Goal: Information Seeking & Learning: Learn about a topic

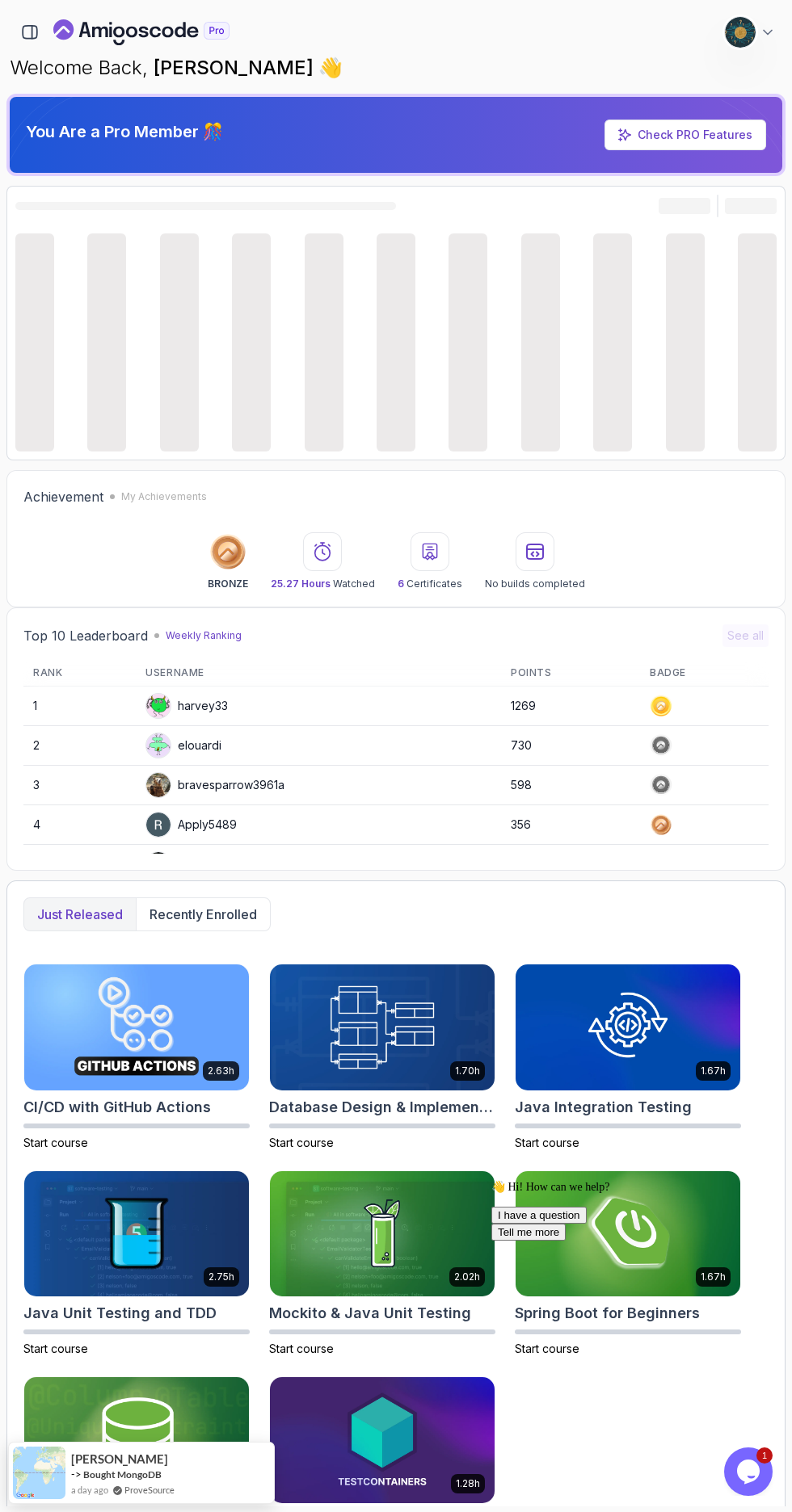
click at [28, 32] on icon "button" at bounding box center [29, 32] width 18 height 18
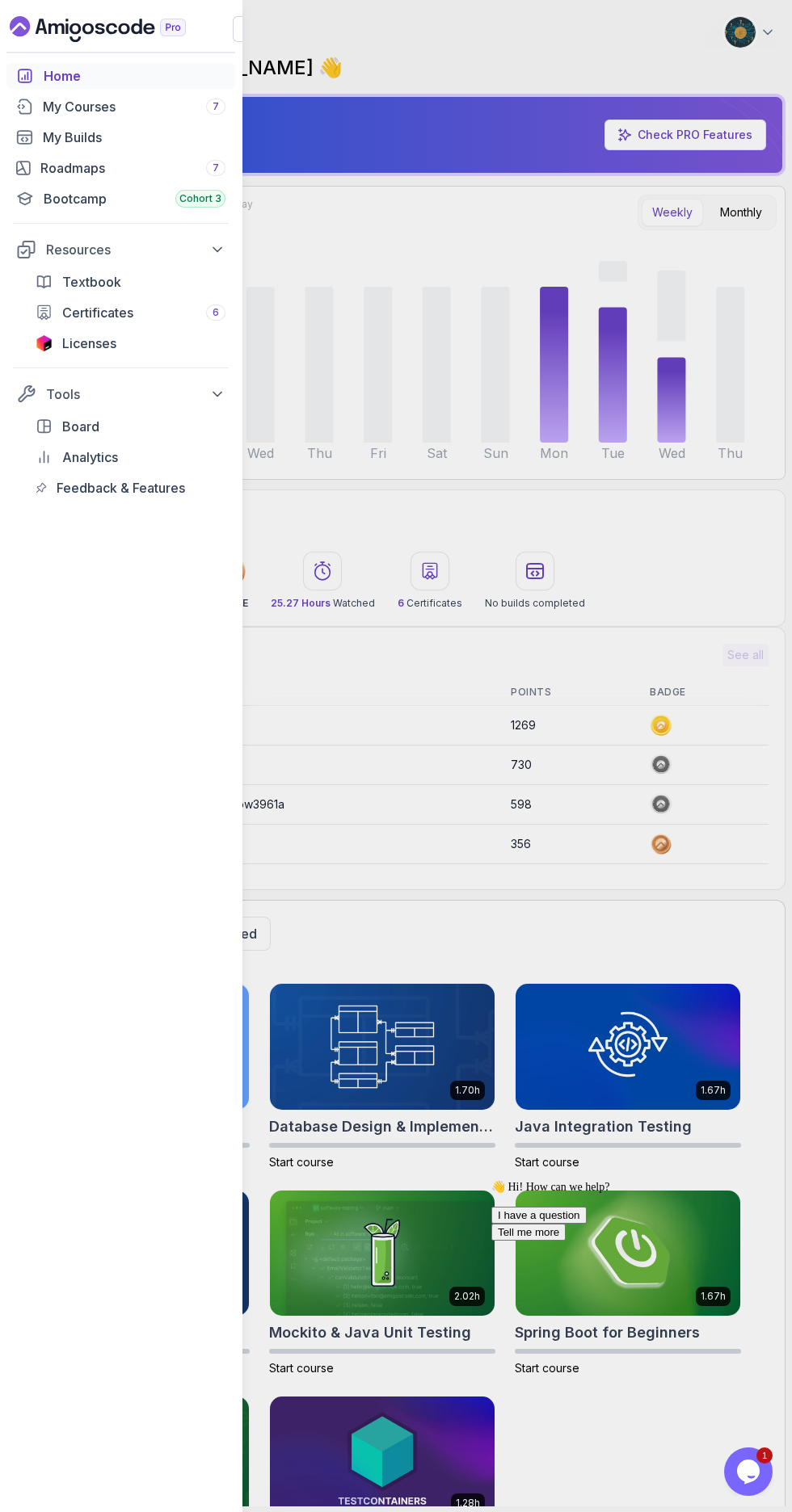
click at [48, 106] on div "My Courses 7" at bounding box center [134, 107] width 182 height 20
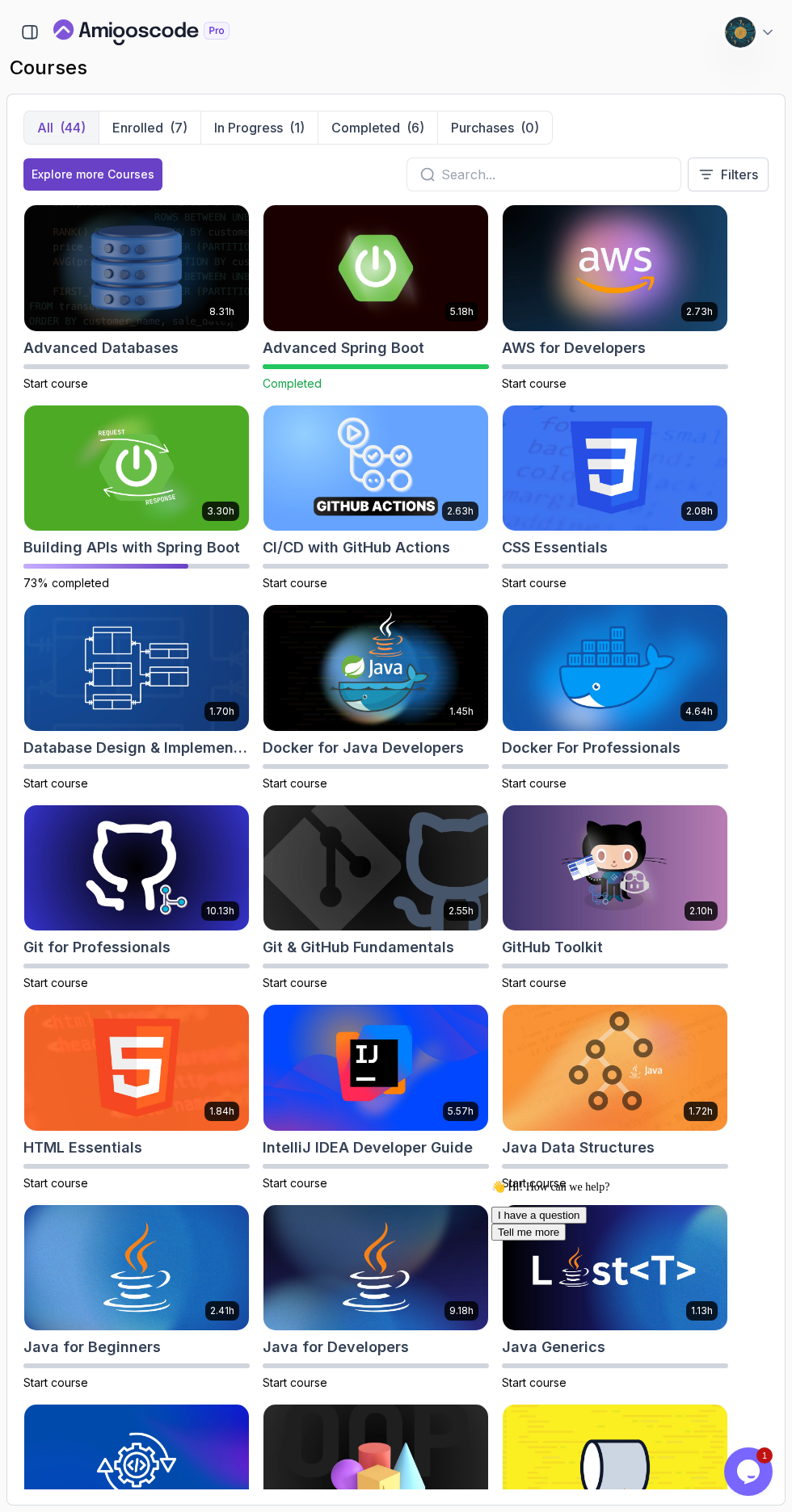
click at [50, 554] on h2 "Building APIs with Spring Boot" at bounding box center [132, 548] width 217 height 22
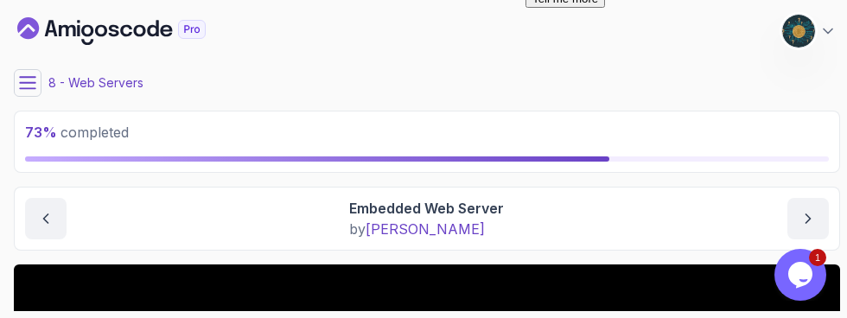
click at [16, 80] on button at bounding box center [28, 83] width 28 height 28
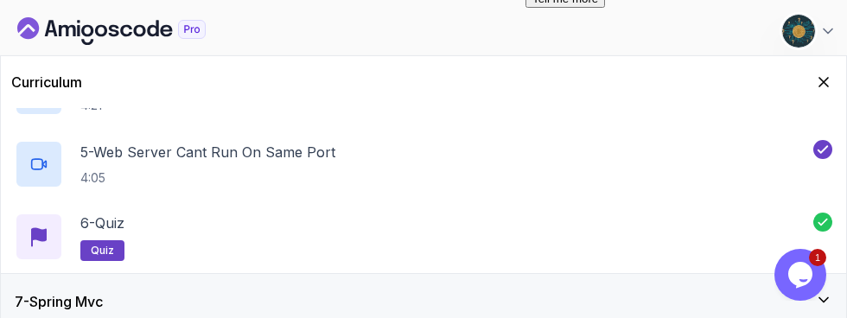
scroll to position [667, 0]
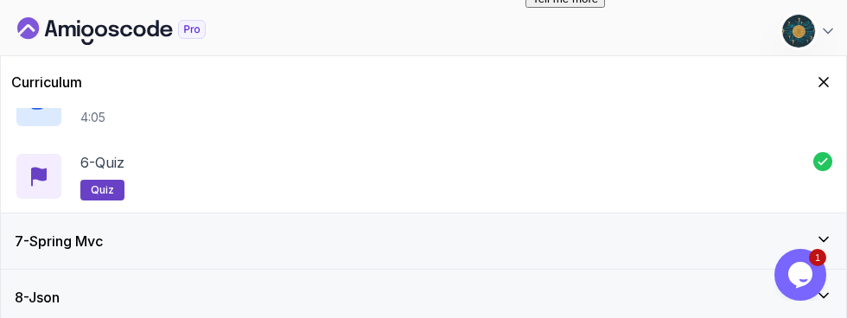
click at [834, 240] on div "7 - Spring Mvc" at bounding box center [423, 240] width 845 height 55
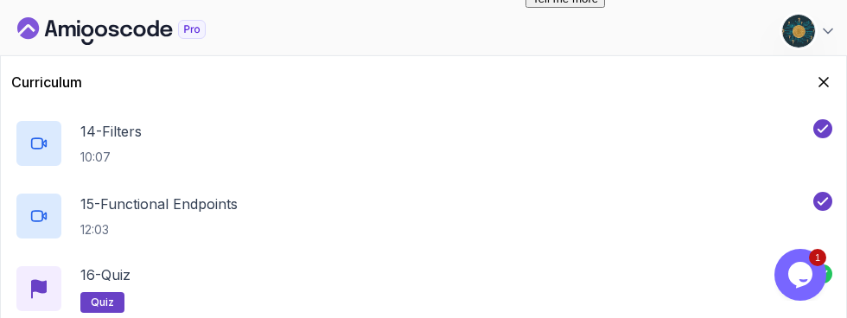
scroll to position [1393, 0]
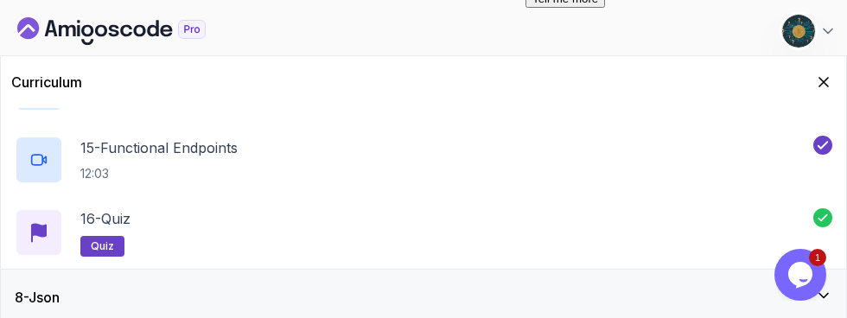
click at [86, 321] on div "8 - Json" at bounding box center [423, 297] width 845 height 55
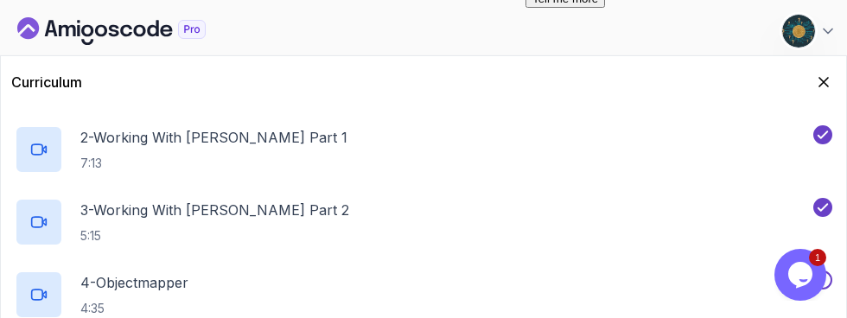
scroll to position [519, 0]
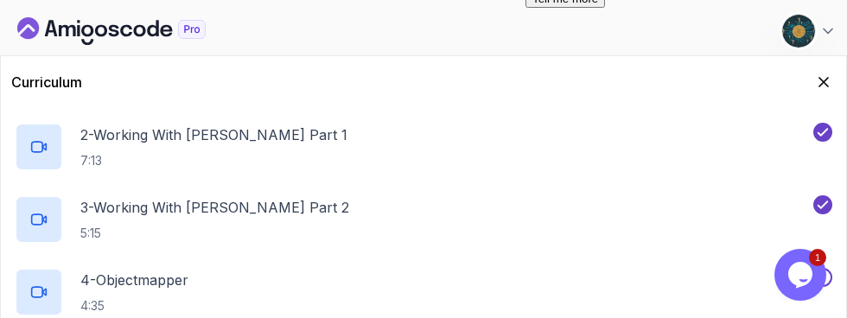
click at [831, 280] on button at bounding box center [822, 277] width 19 height 19
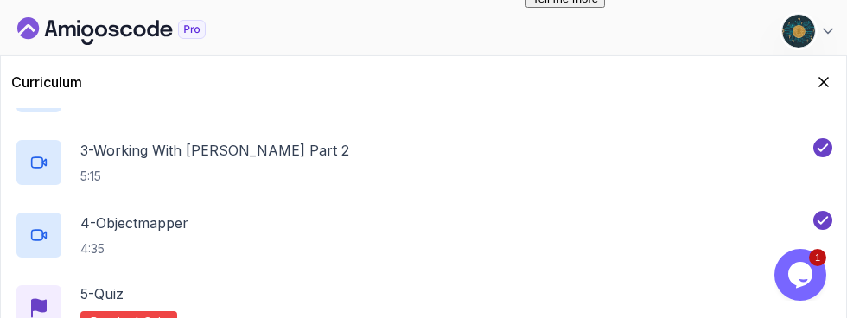
scroll to position [595, 0]
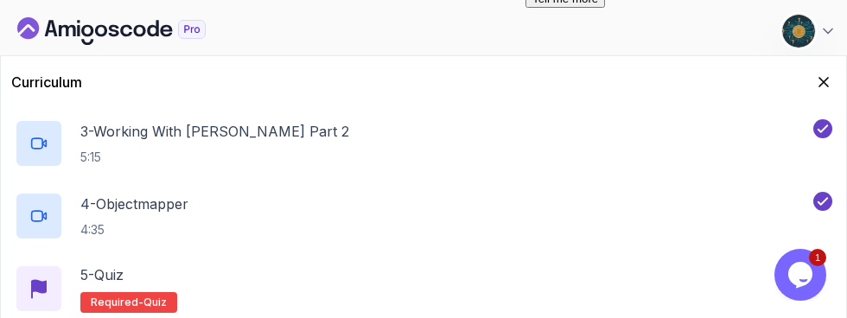
click at [131, 288] on h2 "5 - Quiz Required- quiz" at bounding box center [128, 288] width 97 height 48
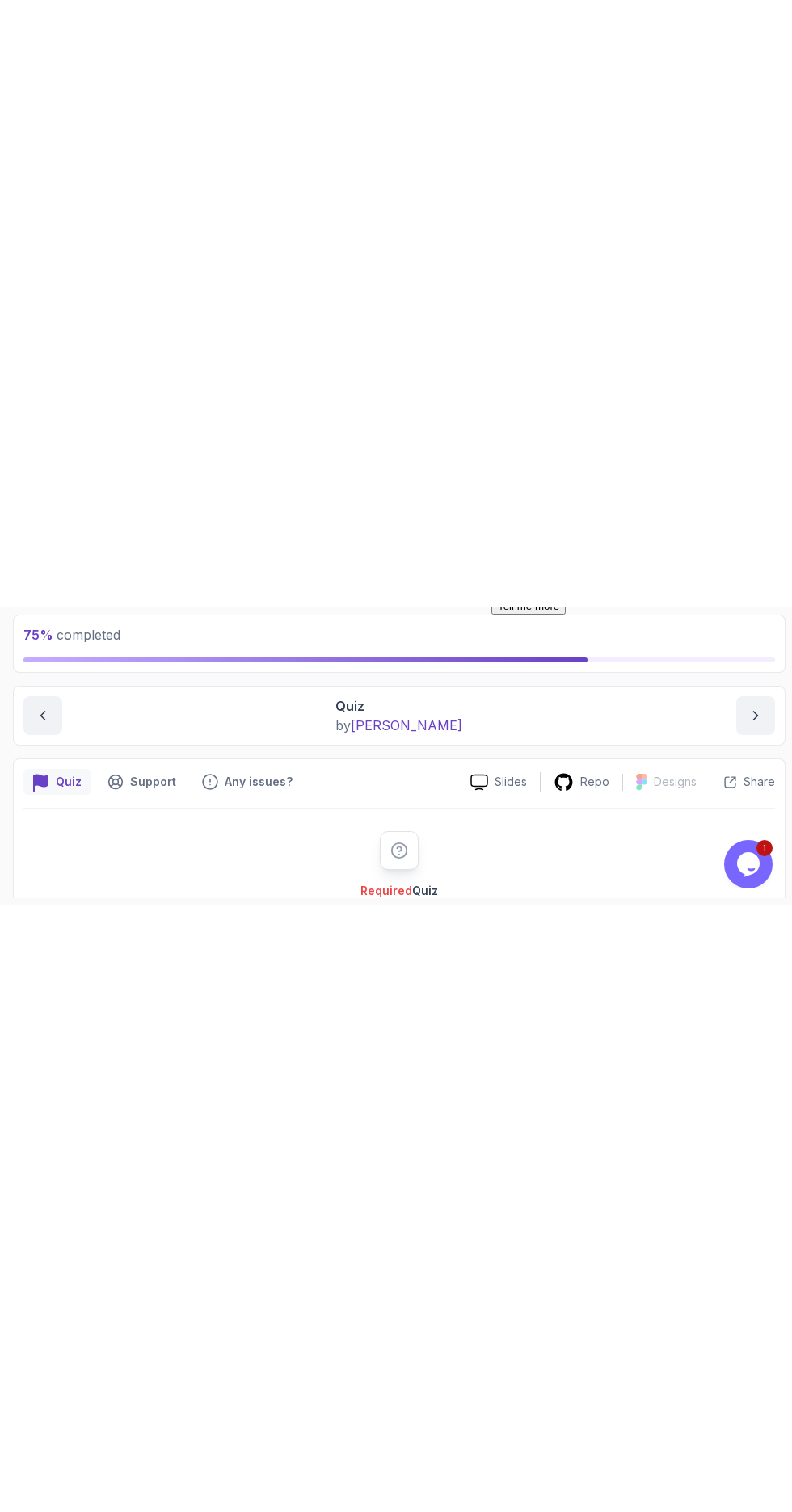
scroll to position [142, 0]
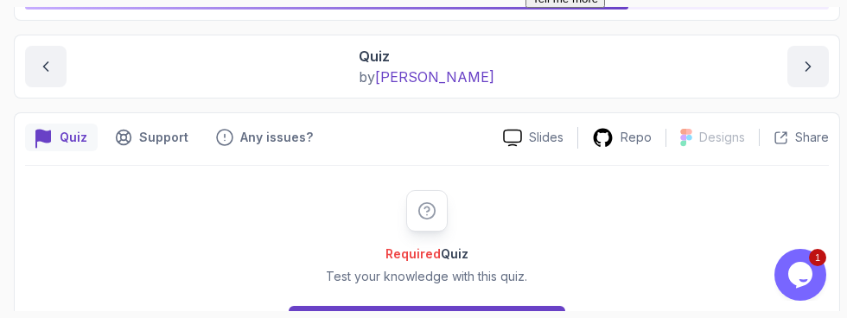
click at [337, 321] on button "Start" at bounding box center [427, 323] width 277 height 35
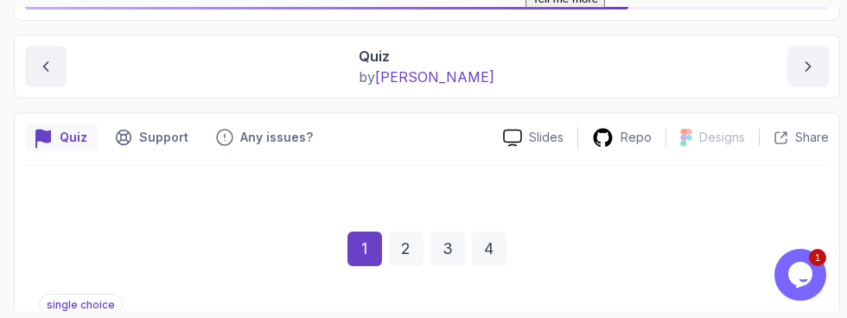
scroll to position [0, 0]
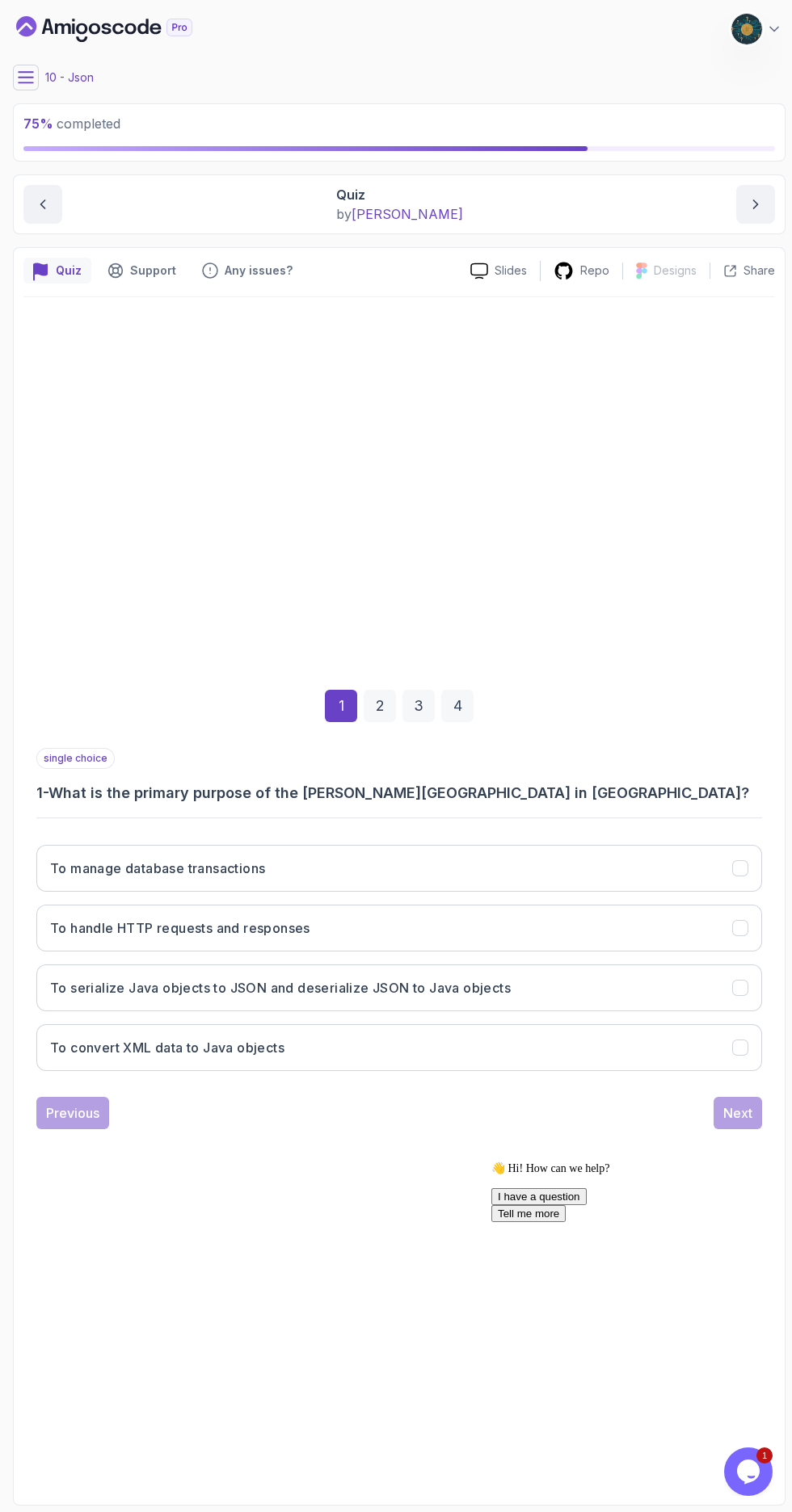
click at [43, 205] on icon "previous content" at bounding box center [42, 204] width 16 height 16
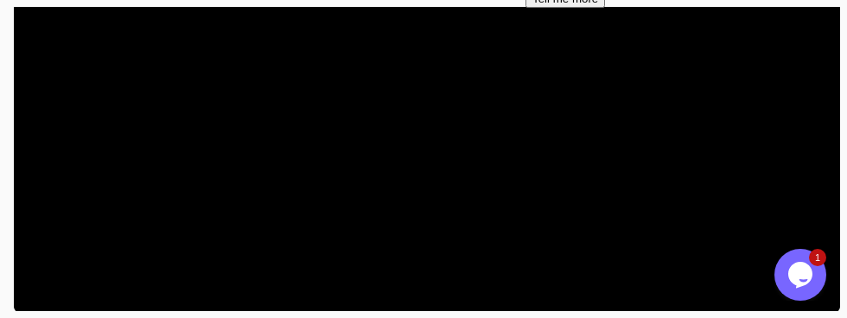
scroll to position [418, 0]
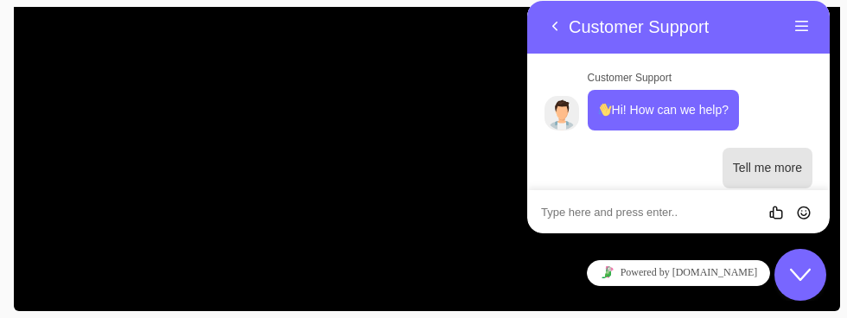
click at [805, 279] on icon "Close Chat This icon closes the chat window." at bounding box center [800, 274] width 21 height 21
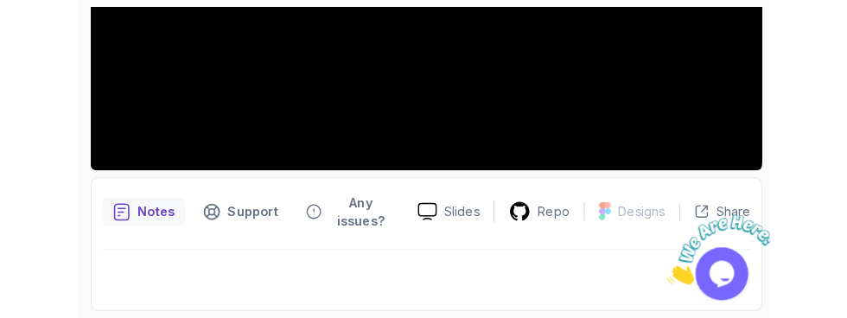
scroll to position [467, 0]
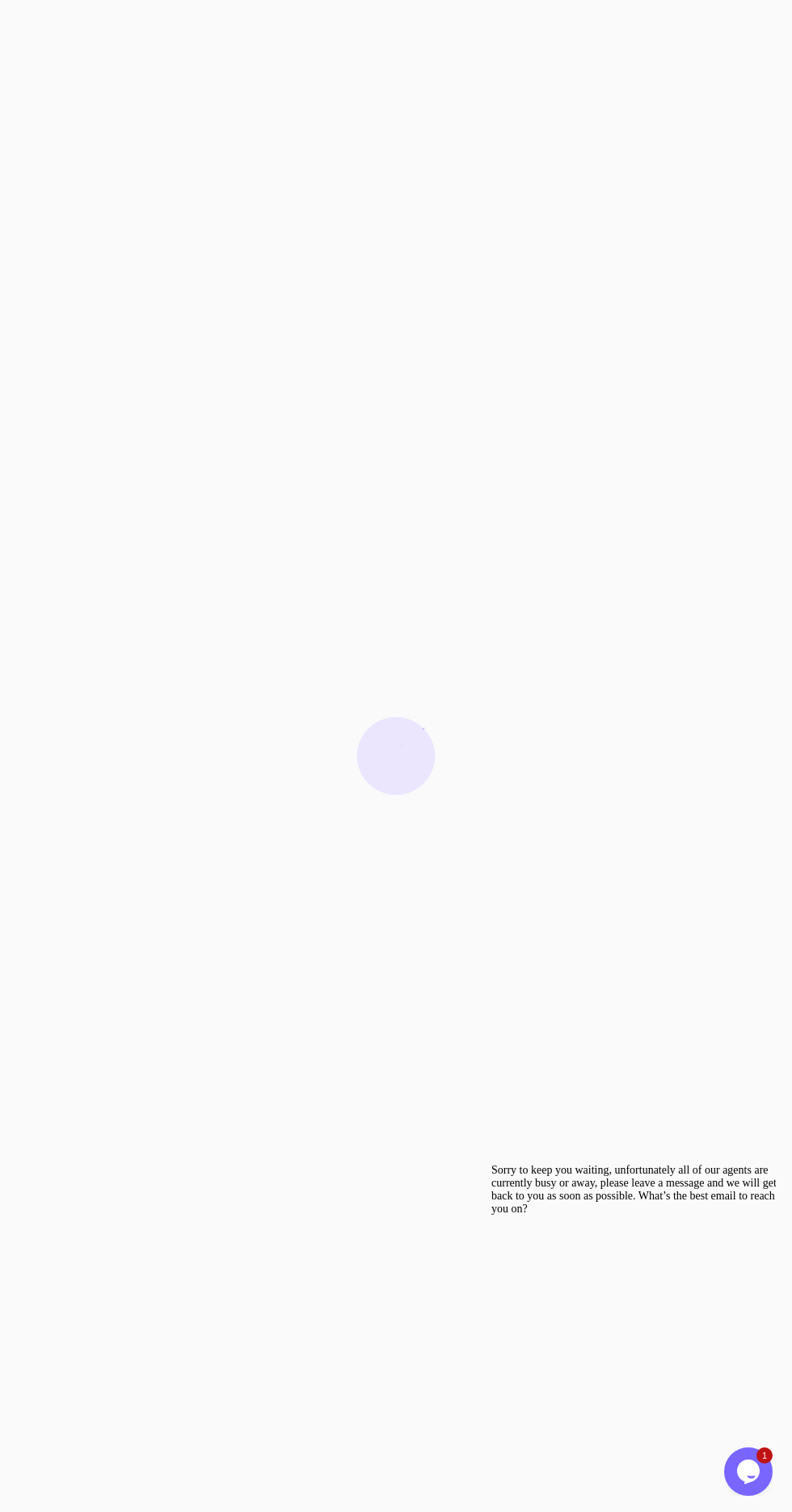
click at [491, 1163] on icon "Chat attention grabber" at bounding box center [491, 1163] width 0 height 0
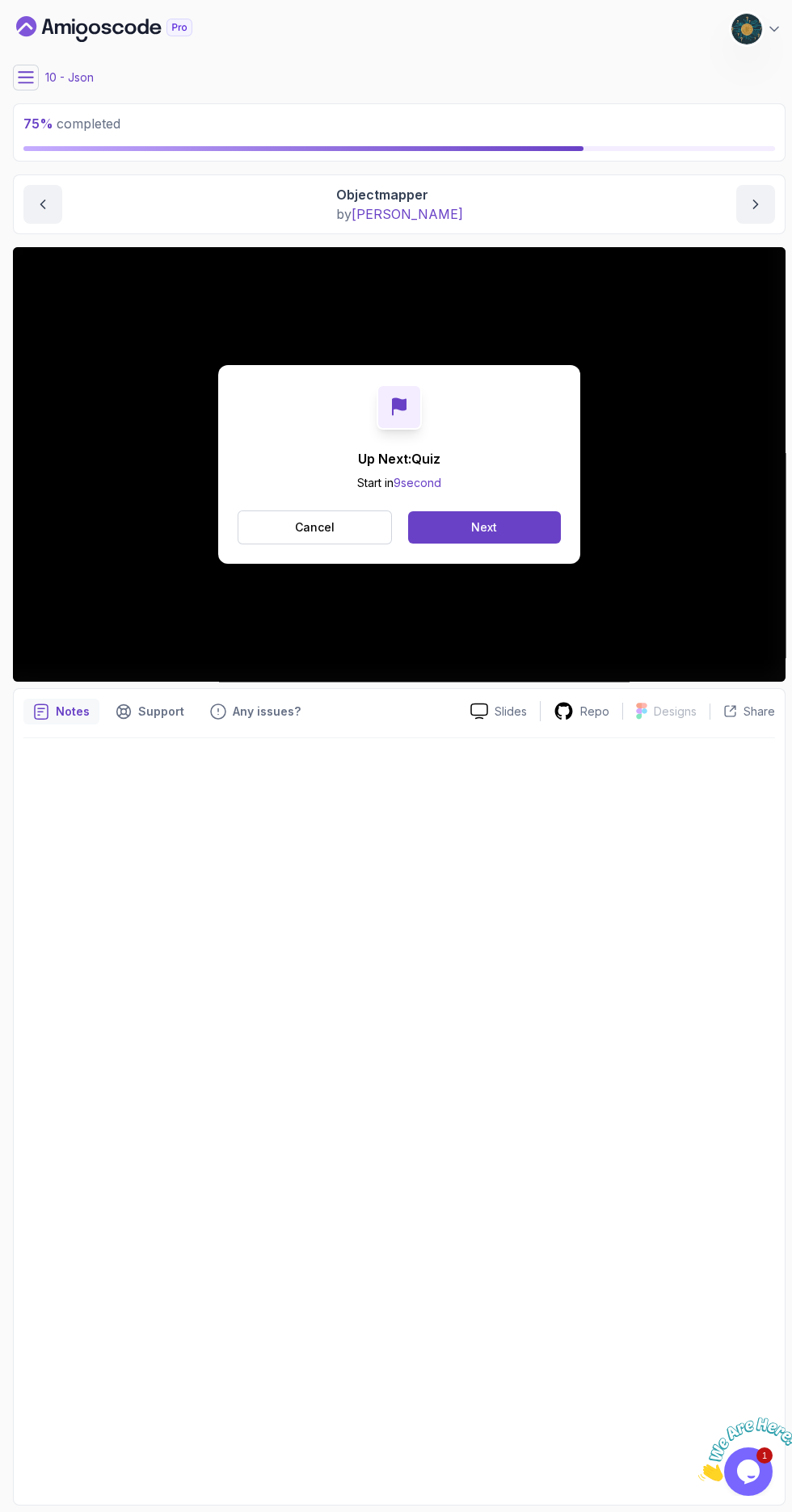
click at [516, 518] on button "Next" at bounding box center [483, 527] width 152 height 33
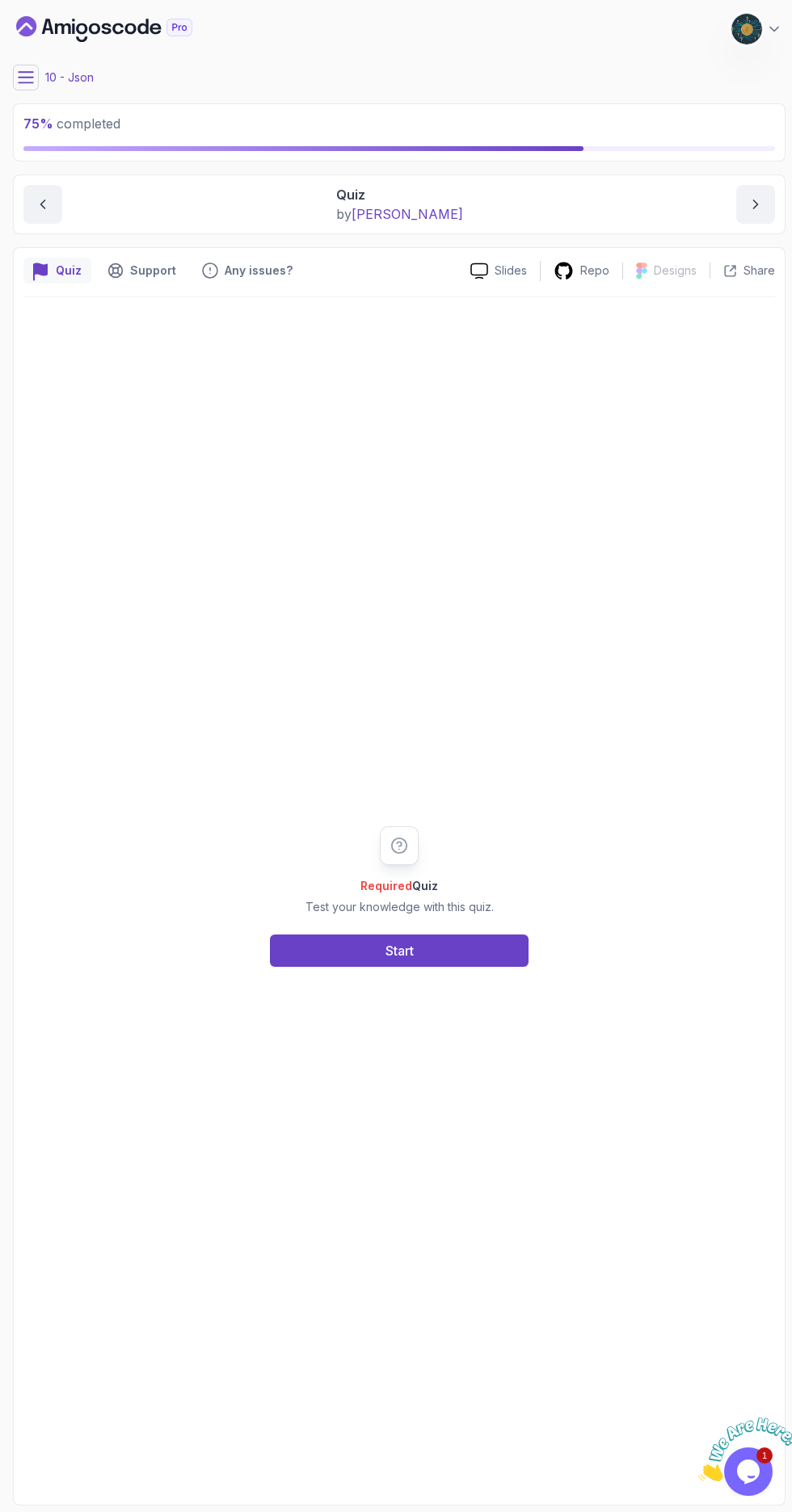
click at [479, 967] on button "Start" at bounding box center [399, 950] width 259 height 33
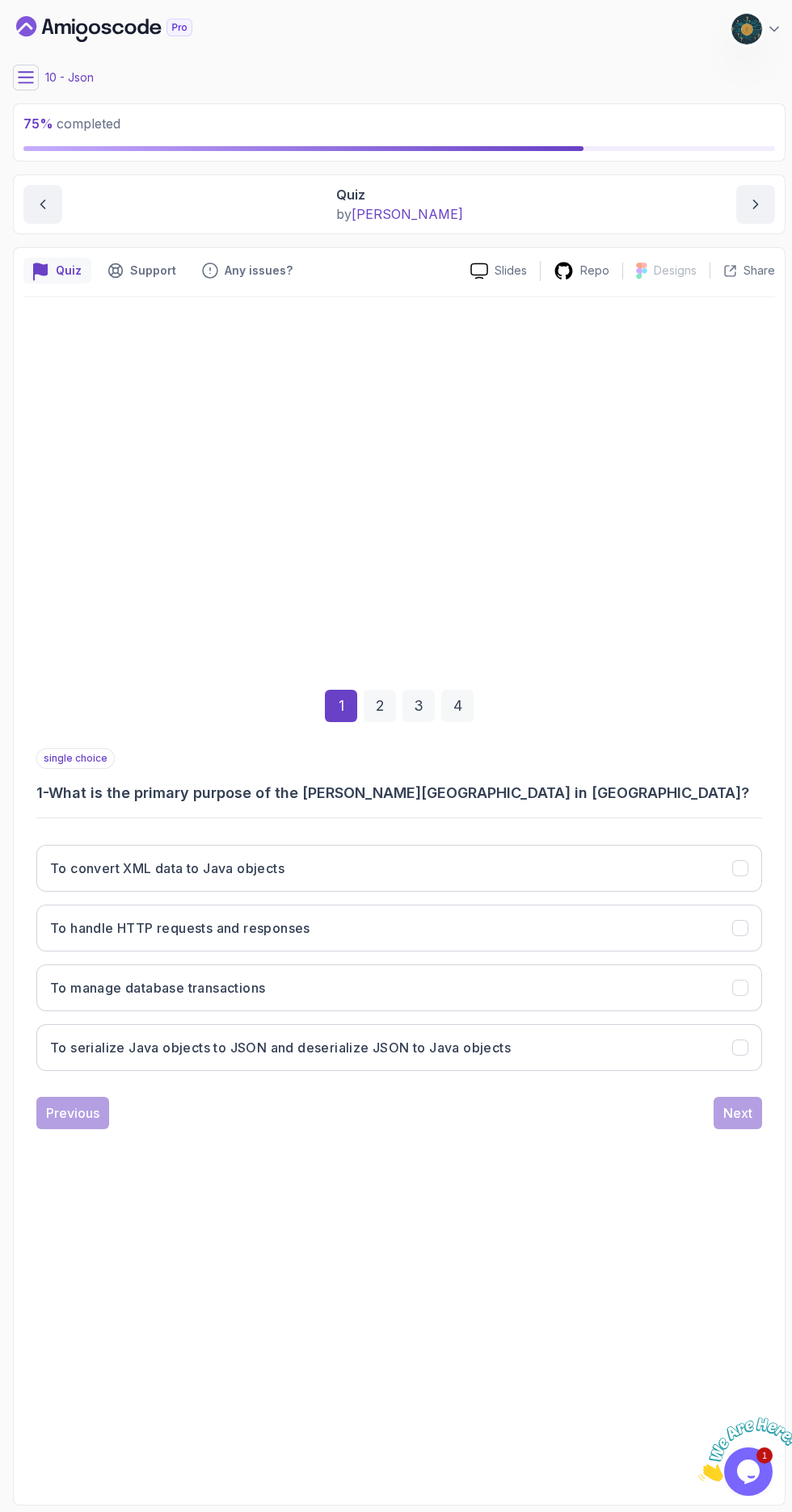
click at [581, 1071] on button "To serialize Java objects to JSON and deserialize JSON to Java objects" at bounding box center [399, 1048] width 726 height 47
click at [742, 1122] on div "Next" at bounding box center [737, 1113] width 29 height 20
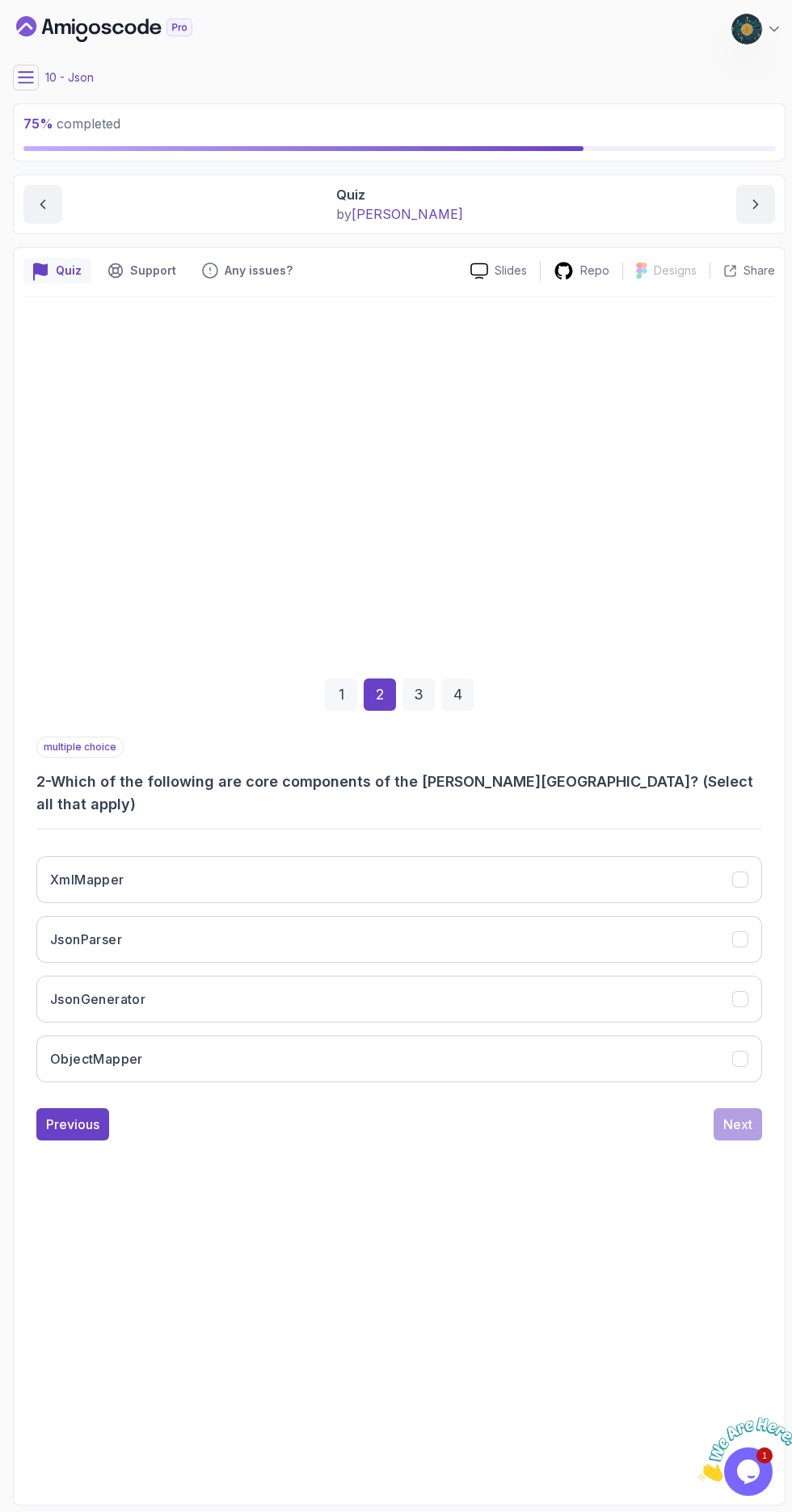
click at [577, 1082] on button "ObjectMapper" at bounding box center [399, 1059] width 726 height 47
click at [650, 1022] on button "JsonGenerator" at bounding box center [399, 999] width 726 height 47
click at [676, 963] on button "JsonParser" at bounding box center [399, 939] width 726 height 47
click at [735, 1134] on div "Next" at bounding box center [737, 1124] width 29 height 20
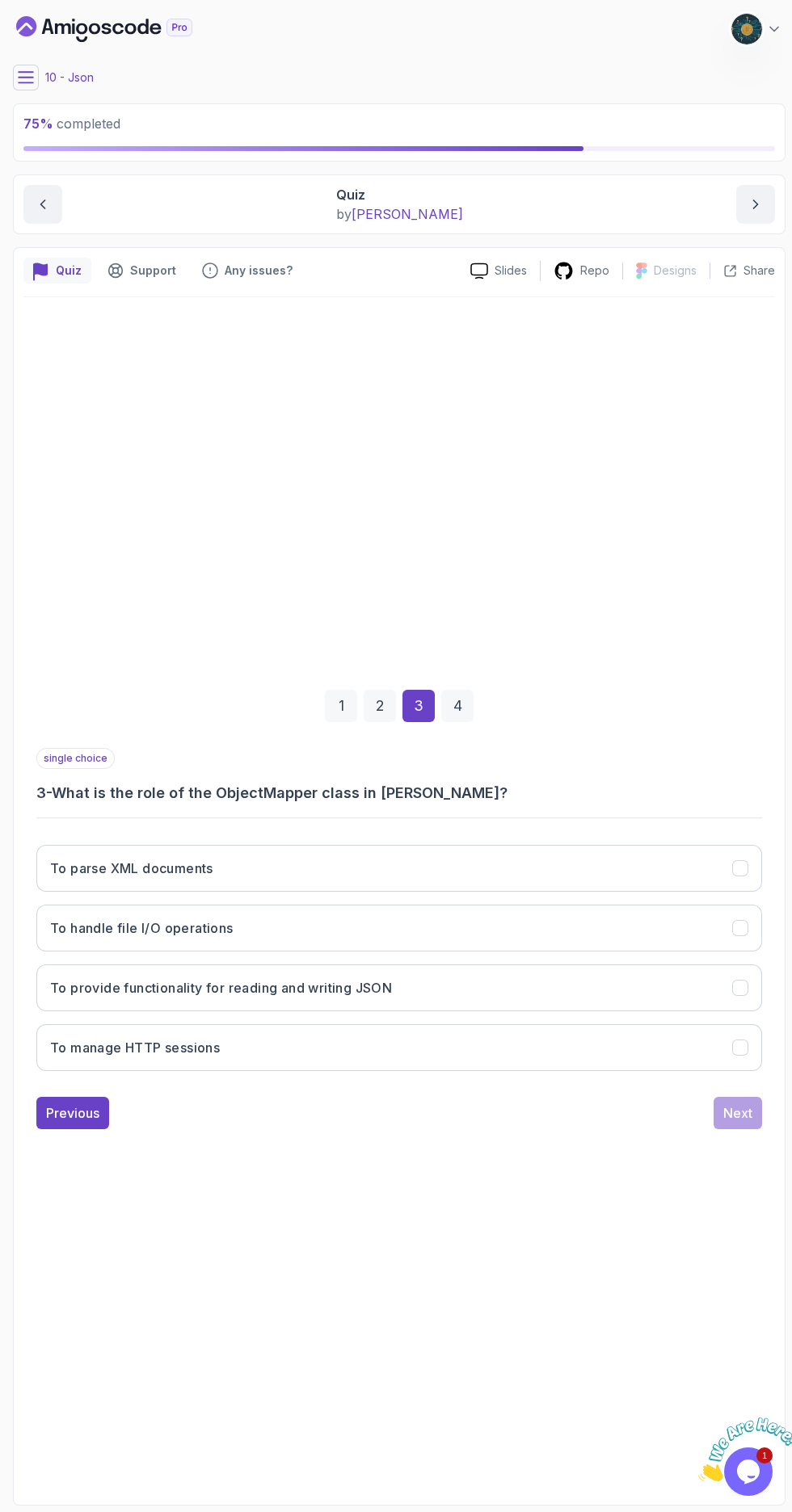
click at [721, 1011] on button "To provide functionality for reading and writing JSON" at bounding box center [399, 988] width 726 height 47
click at [742, 1122] on div "Next" at bounding box center [737, 1113] width 29 height 20
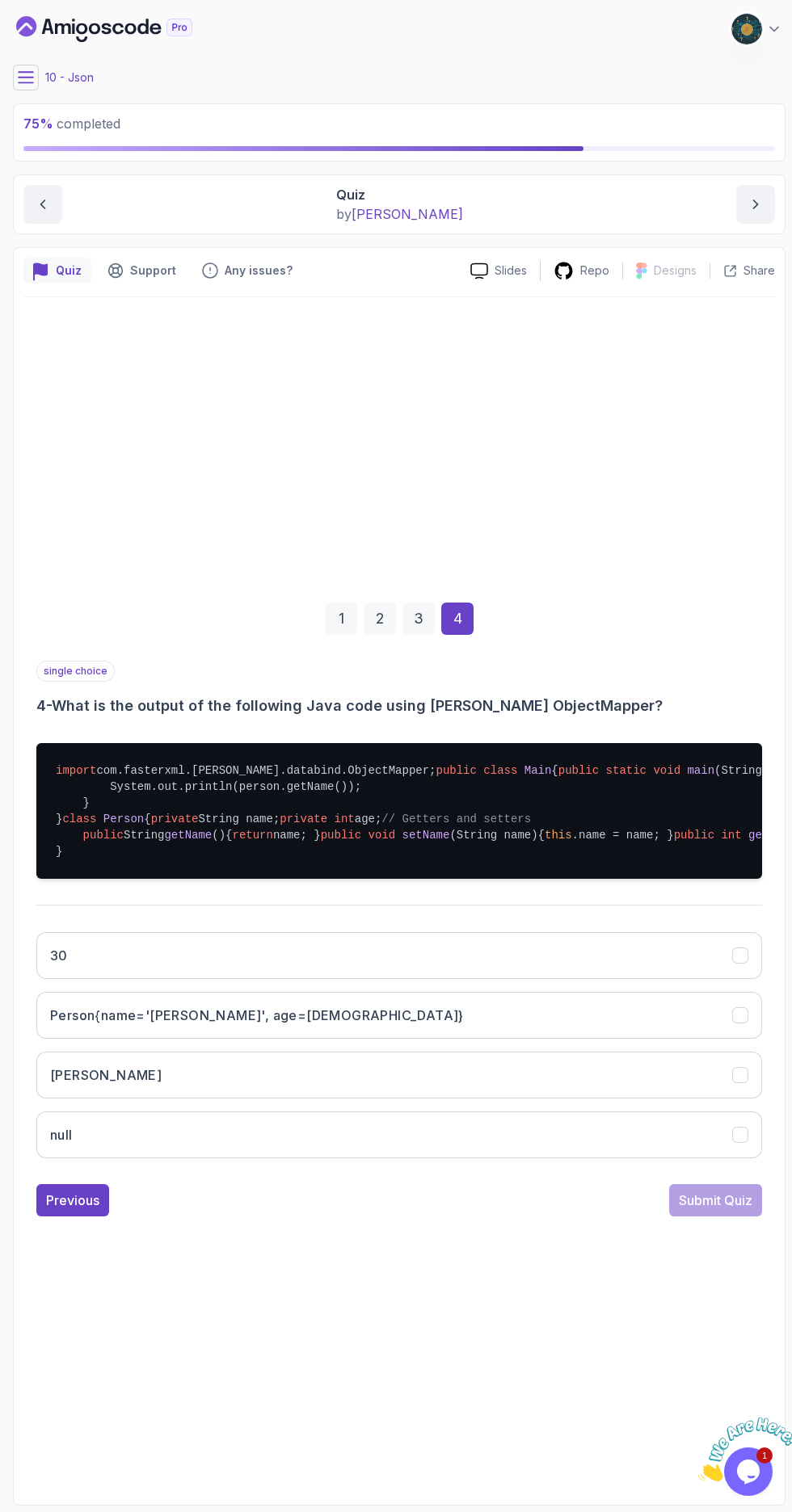
click at [533, 1098] on button "[PERSON_NAME]" at bounding box center [399, 1075] width 726 height 47
click at [721, 1210] on div "Submit Quiz" at bounding box center [715, 1200] width 74 height 20
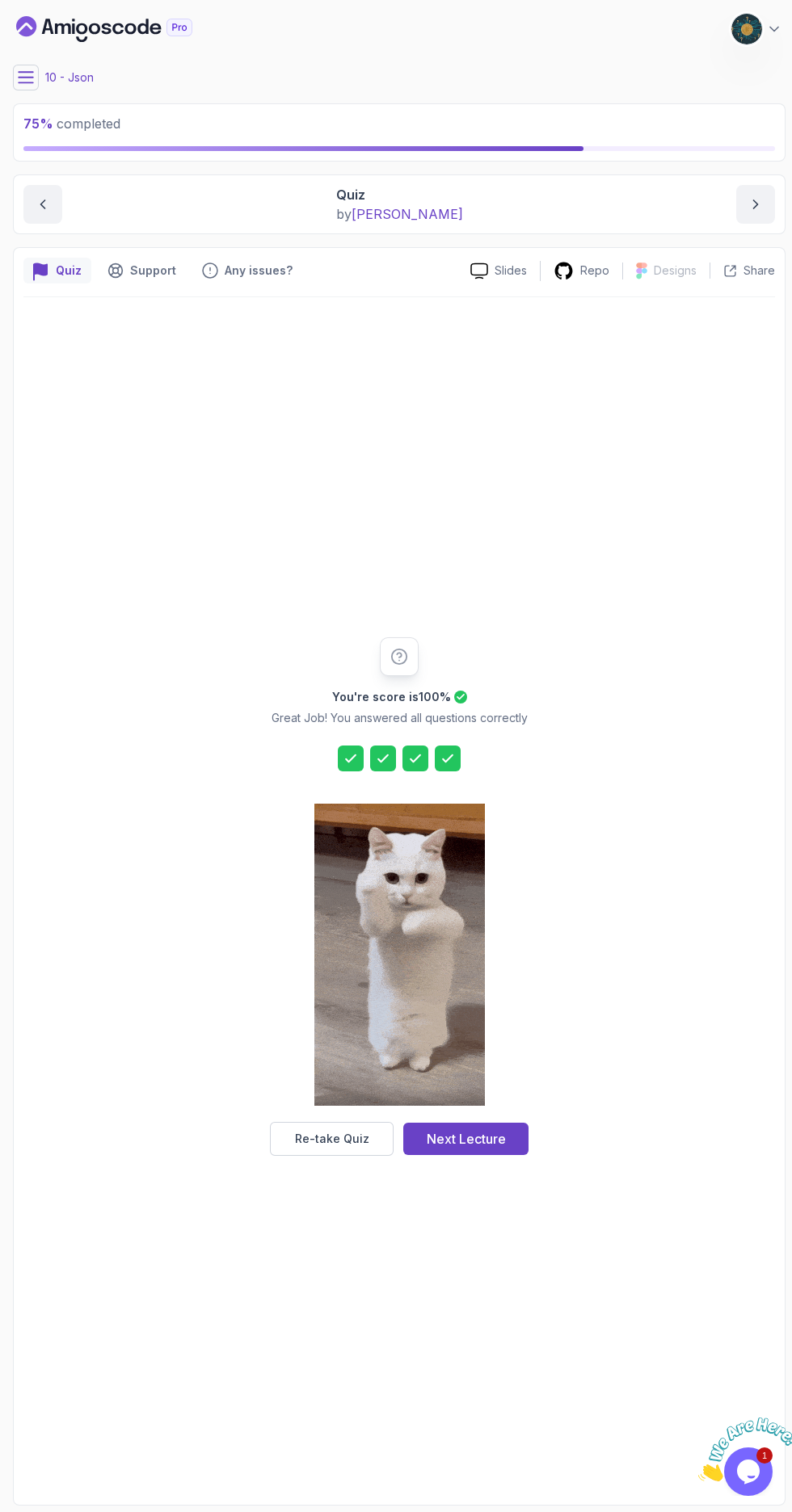
click at [483, 1148] on div "Next Lecture" at bounding box center [466, 1138] width 79 height 20
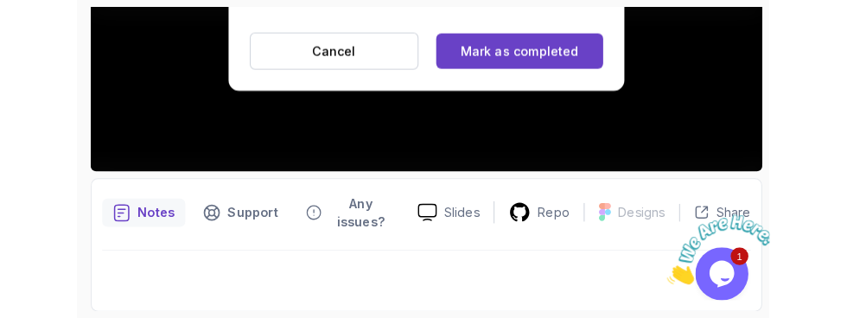
scroll to position [474, 0]
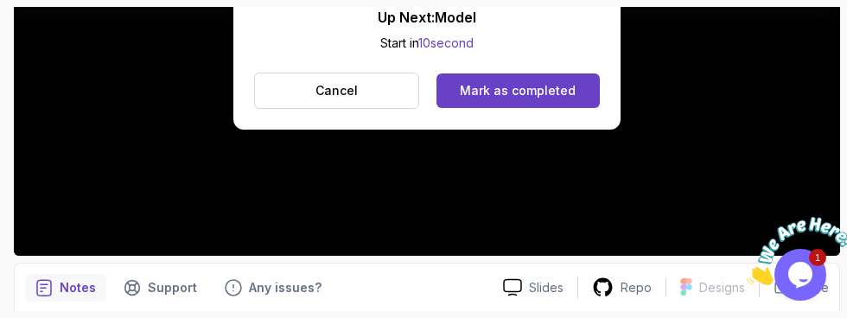
click at [547, 82] on div "Mark as completed" at bounding box center [518, 90] width 116 height 17
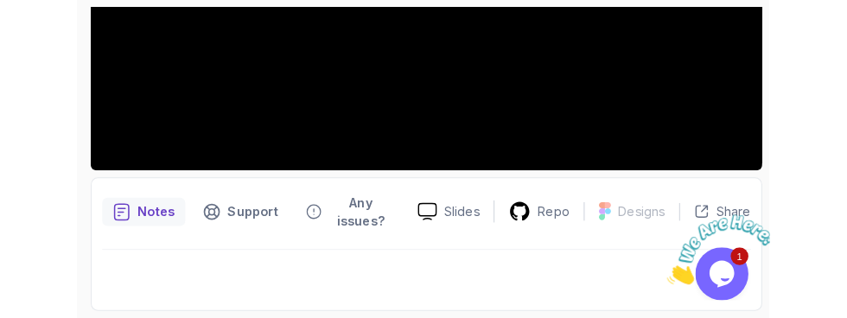
scroll to position [453, 0]
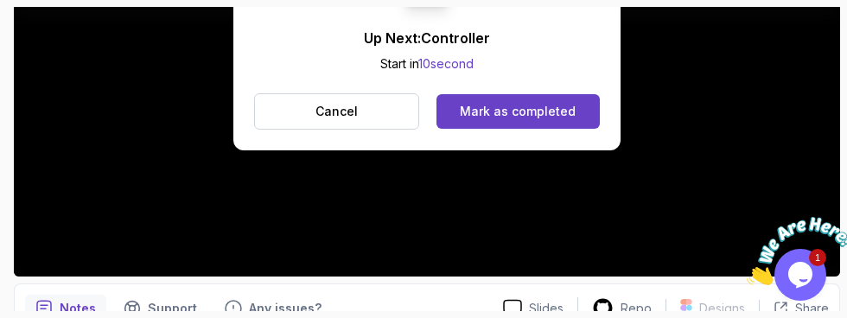
click at [568, 113] on div "Mark as completed" at bounding box center [518, 111] width 116 height 17
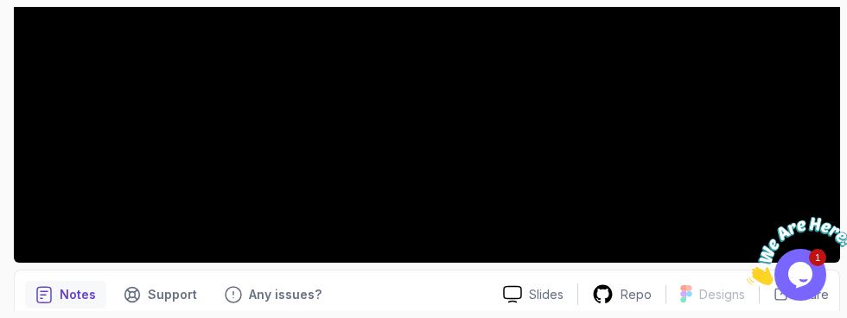
scroll to position [474, 0]
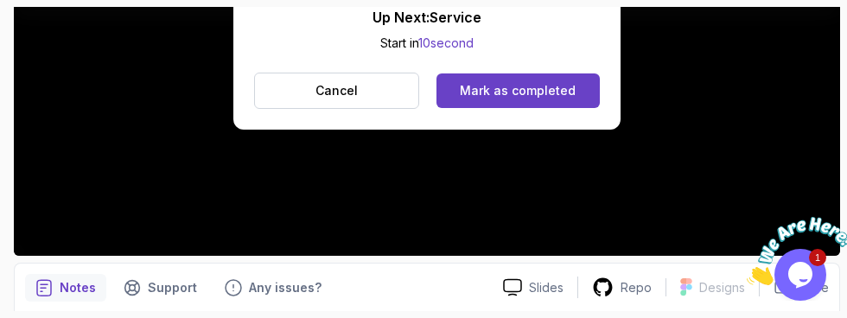
click at [558, 99] on div "Mark as completed" at bounding box center [518, 90] width 116 height 17
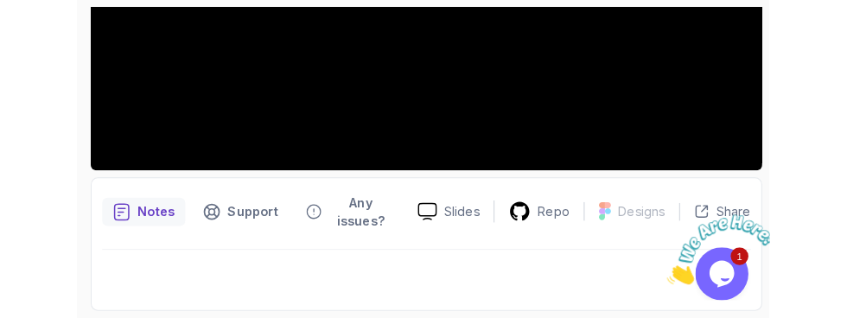
scroll to position [453, 0]
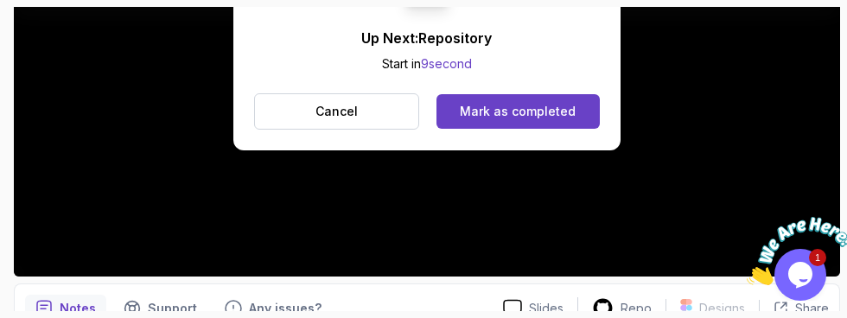
click at [568, 111] on div "Mark as completed" at bounding box center [518, 111] width 116 height 17
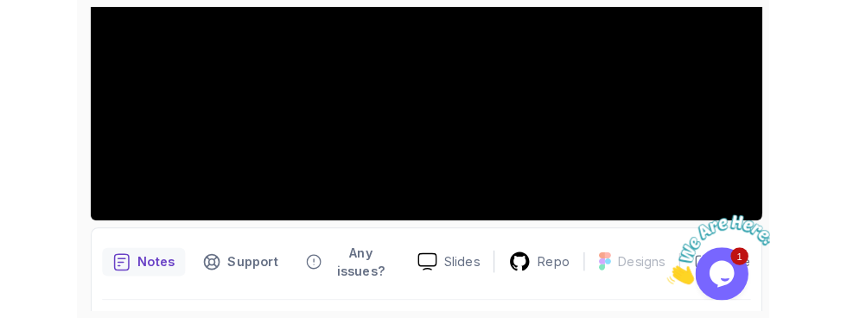
scroll to position [474, 0]
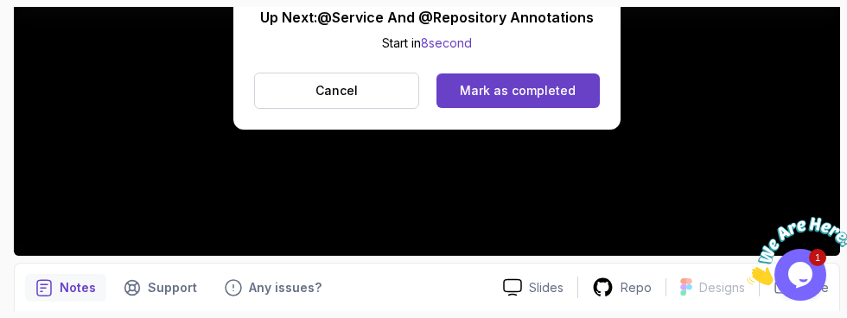
click at [574, 92] on button "Mark as completed" at bounding box center [517, 90] width 163 height 35
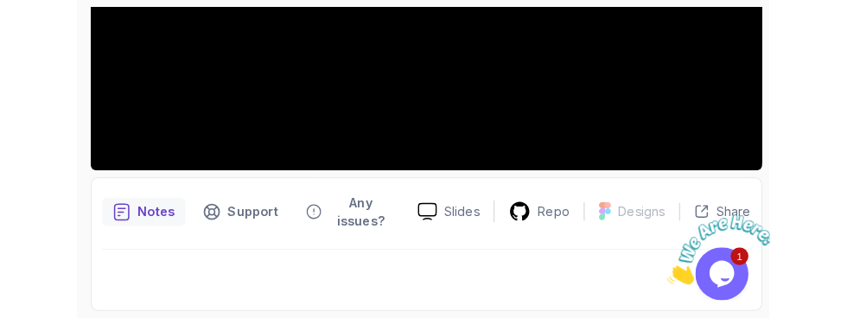
scroll to position [453, 0]
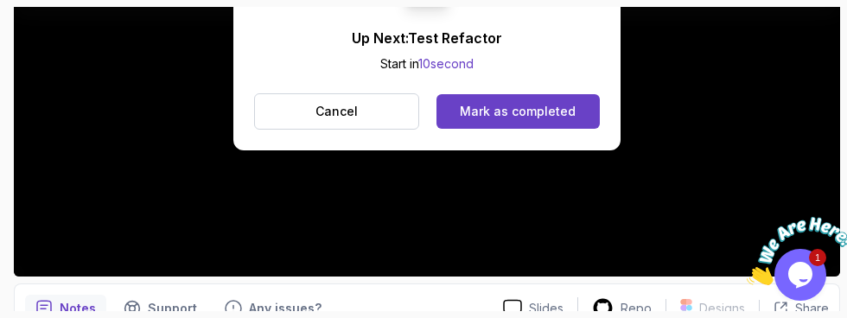
click at [586, 114] on button "Mark as completed" at bounding box center [517, 111] width 163 height 35
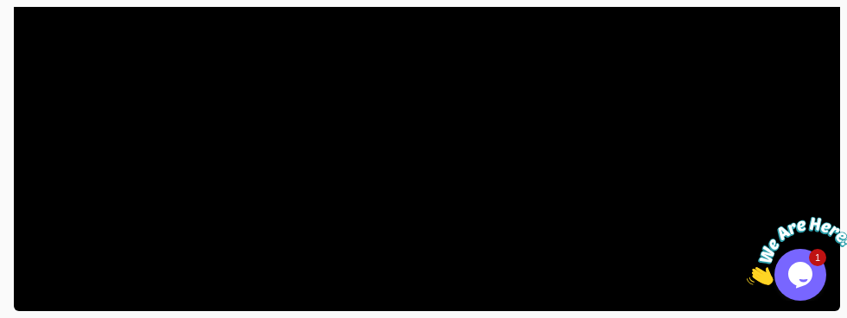
scroll to position [474, 0]
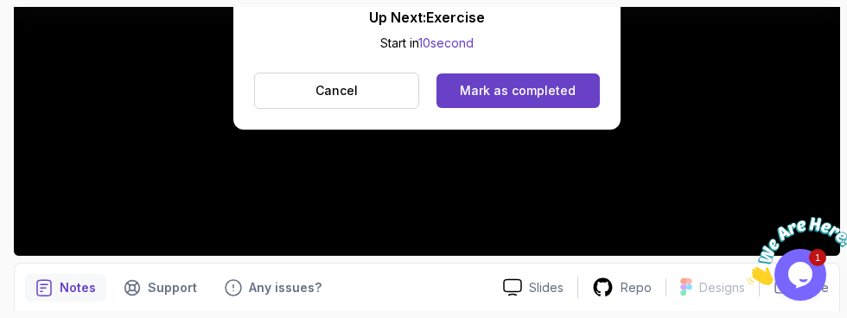
click at [574, 89] on button "Mark as completed" at bounding box center [517, 90] width 163 height 35
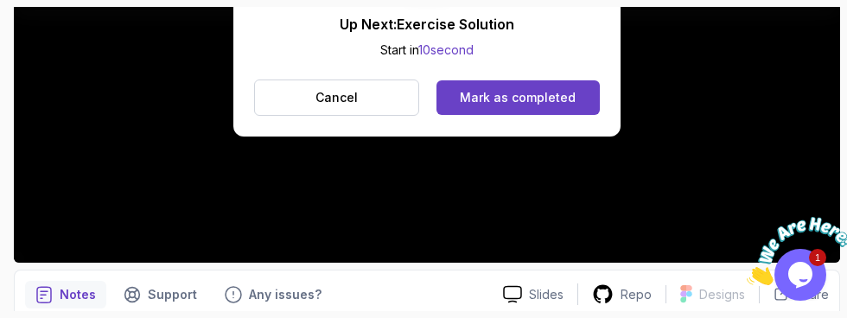
scroll to position [474, 0]
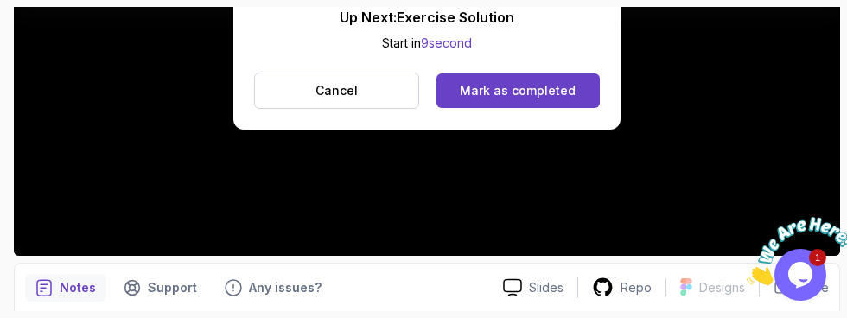
click at [573, 101] on button "Mark as completed" at bounding box center [517, 90] width 163 height 35
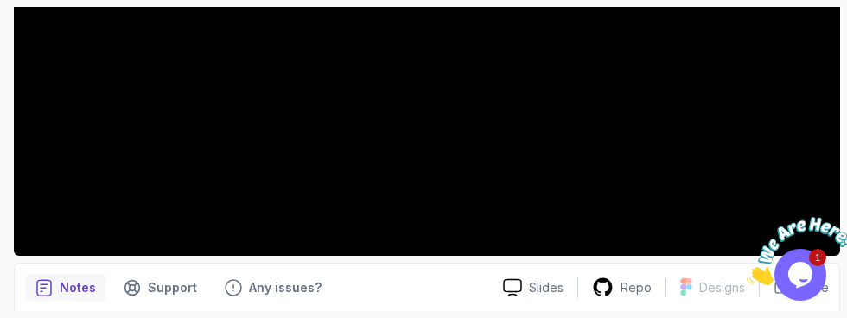
scroll to position [453, 0]
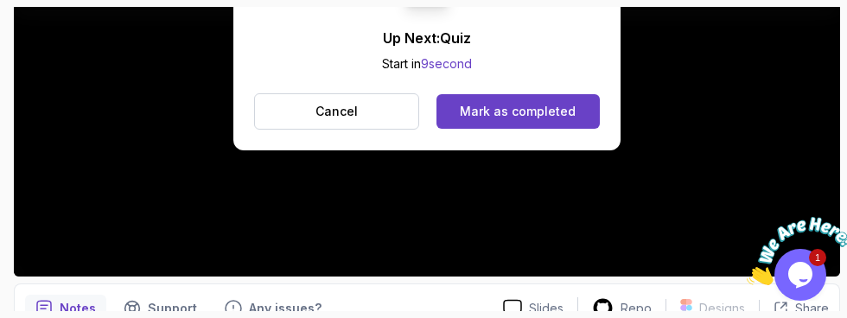
click at [552, 96] on button "Mark as completed" at bounding box center [517, 111] width 163 height 35
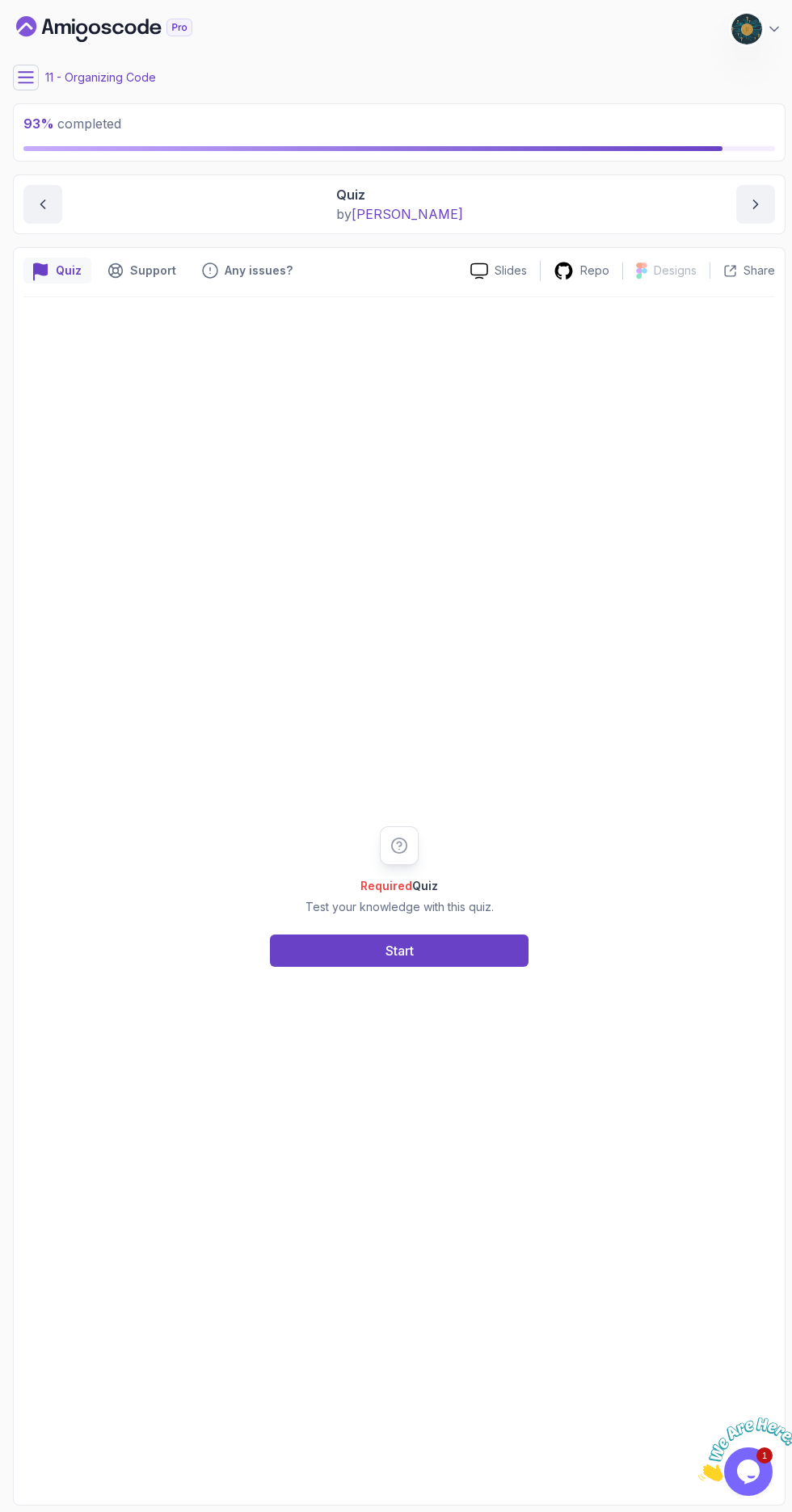
click at [455, 967] on button "Start" at bounding box center [399, 950] width 259 height 33
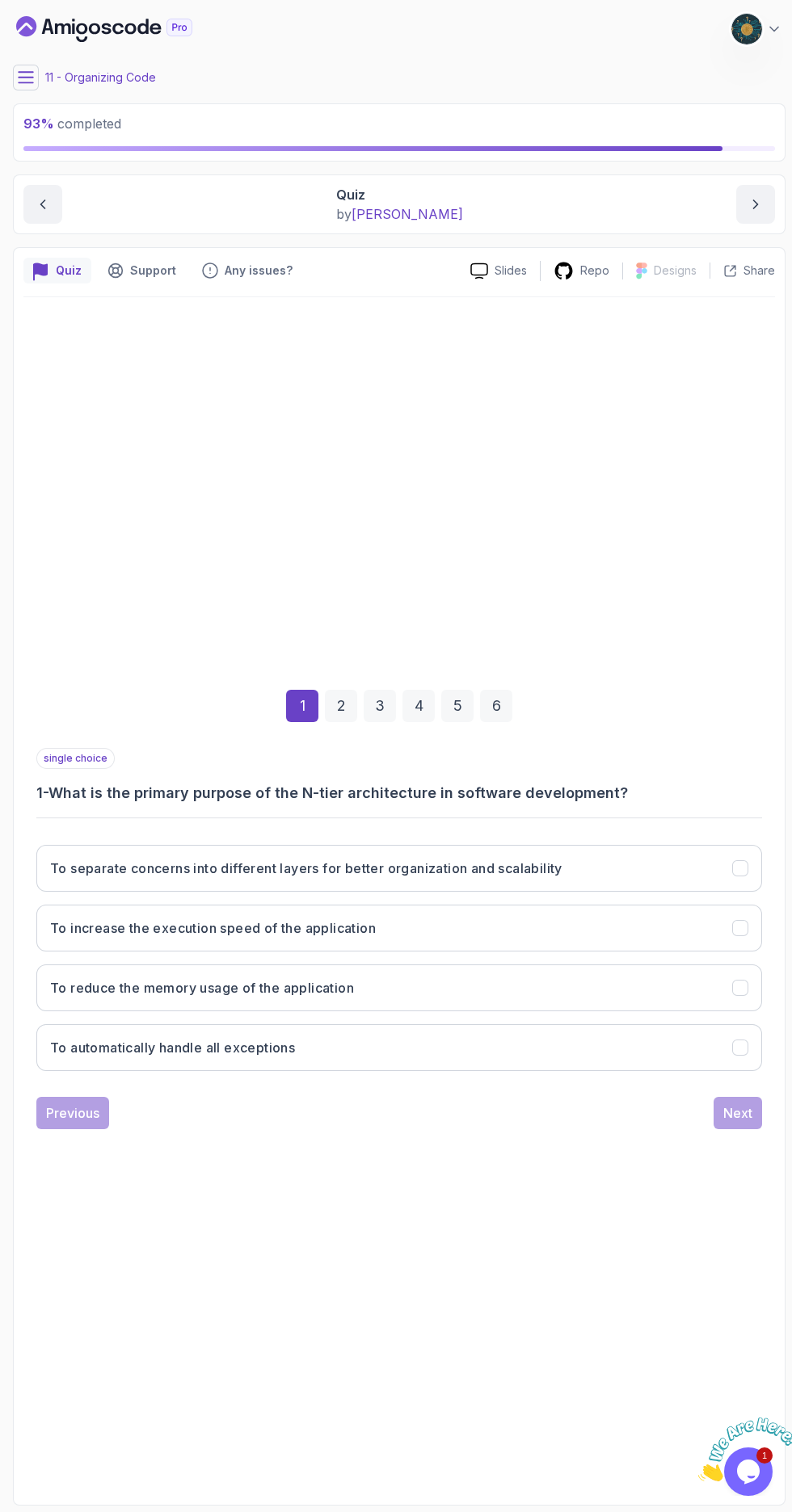
click at [660, 892] on button "To separate concerns into different layers for better organization and scalabil…" at bounding box center [399, 868] width 726 height 47
click at [733, 1122] on div "Next" at bounding box center [737, 1113] width 29 height 20
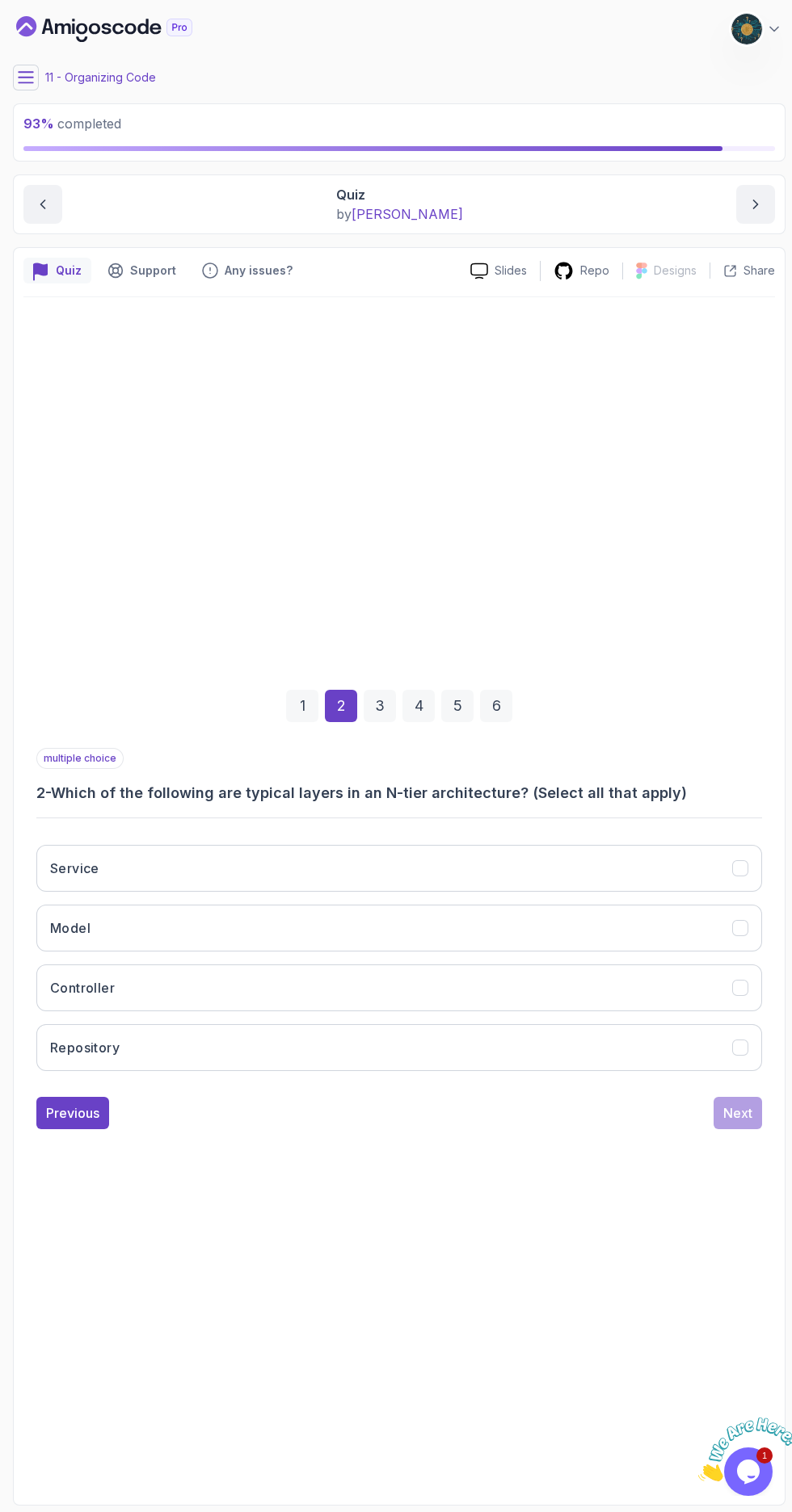
click at [740, 935] on icon "Model" at bounding box center [741, 928] width 15 height 15
click at [740, 995] on icon "Controller" at bounding box center [741, 988] width 15 height 15
click at [743, 1055] on icon "Repository" at bounding box center [741, 1048] width 15 height 15
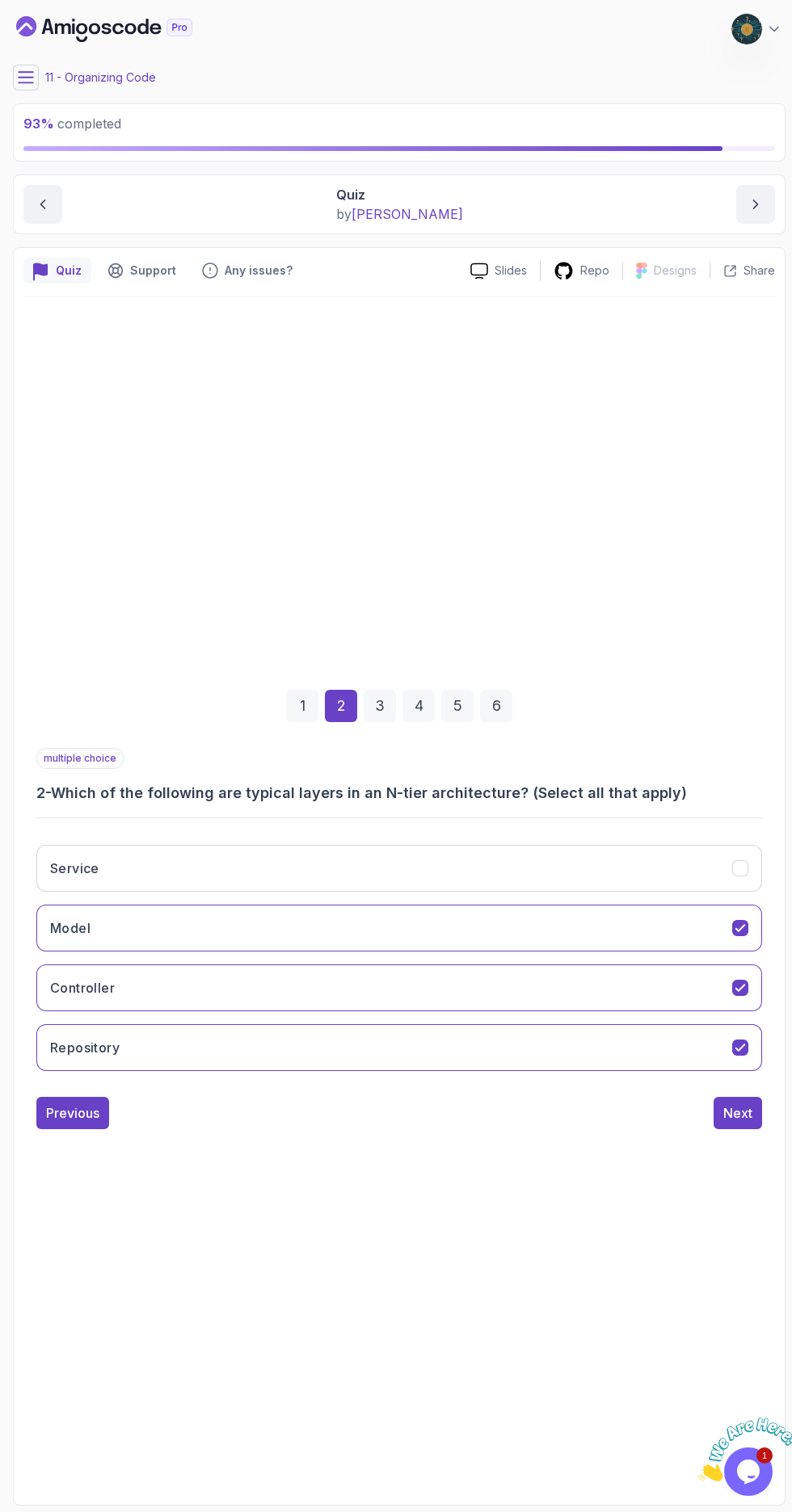
click at [737, 876] on icon "Service" at bounding box center [741, 868] width 15 height 15
click at [759, 1129] on button "Next" at bounding box center [738, 1113] width 49 height 33
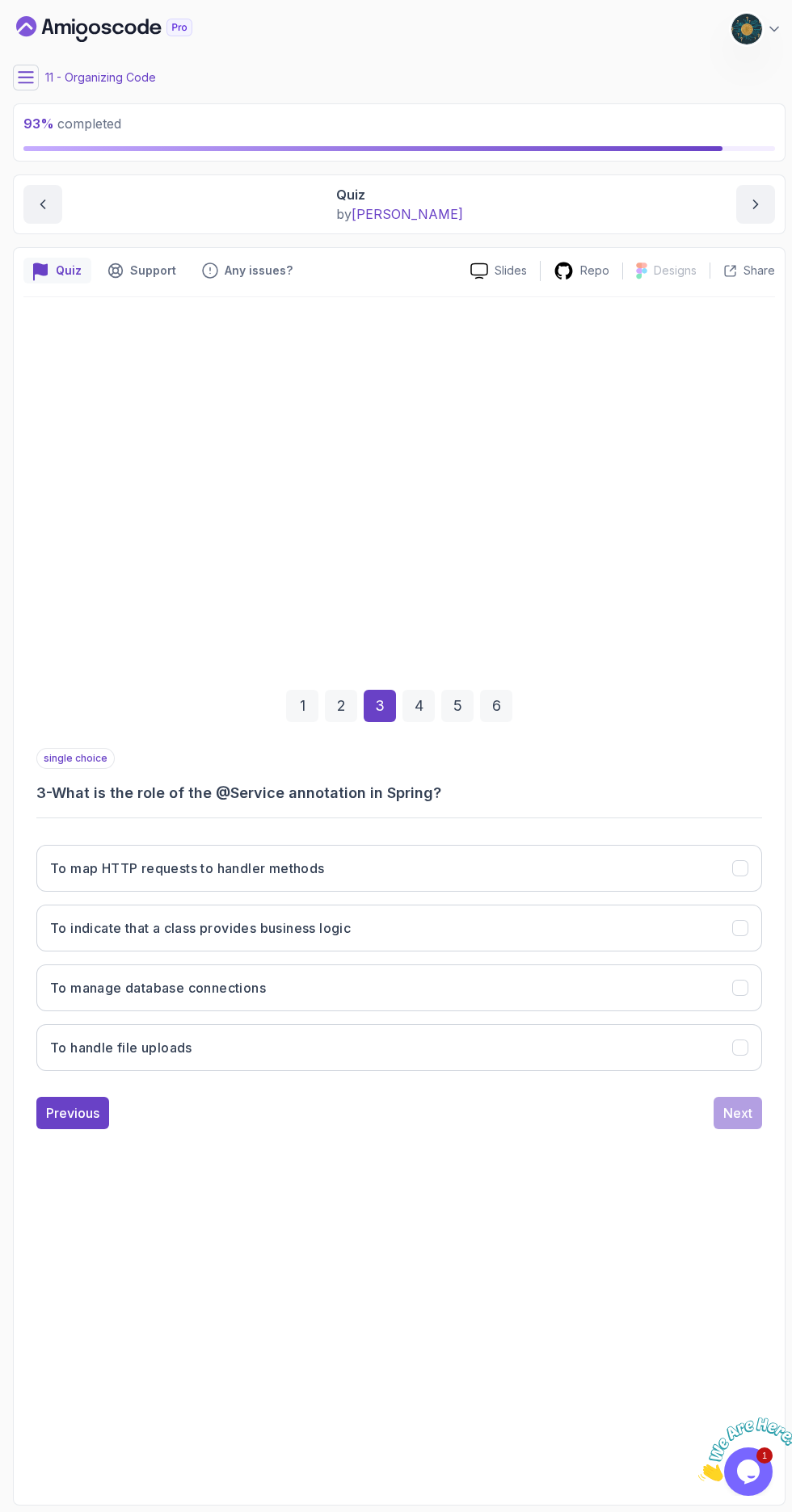
click at [735, 935] on icon "To indicate that a class provides business logic" at bounding box center [741, 928] width 15 height 15
click at [738, 1122] on div "Next" at bounding box center [737, 1113] width 29 height 20
click at [646, 1071] on button "To handle data access and persistence" at bounding box center [399, 1048] width 726 height 47
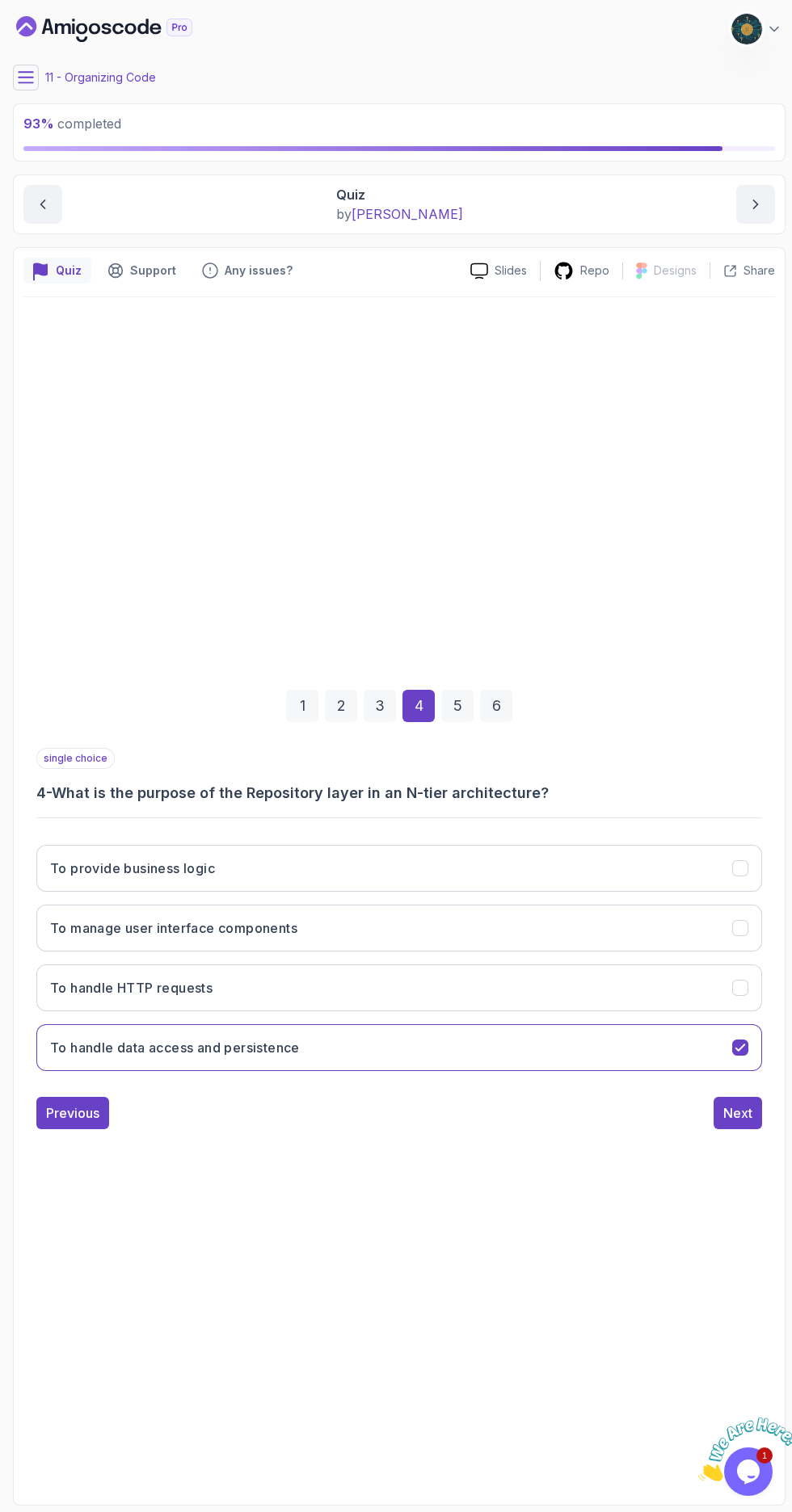
click at [740, 1122] on div "Next" at bounding box center [737, 1113] width 29 height 20
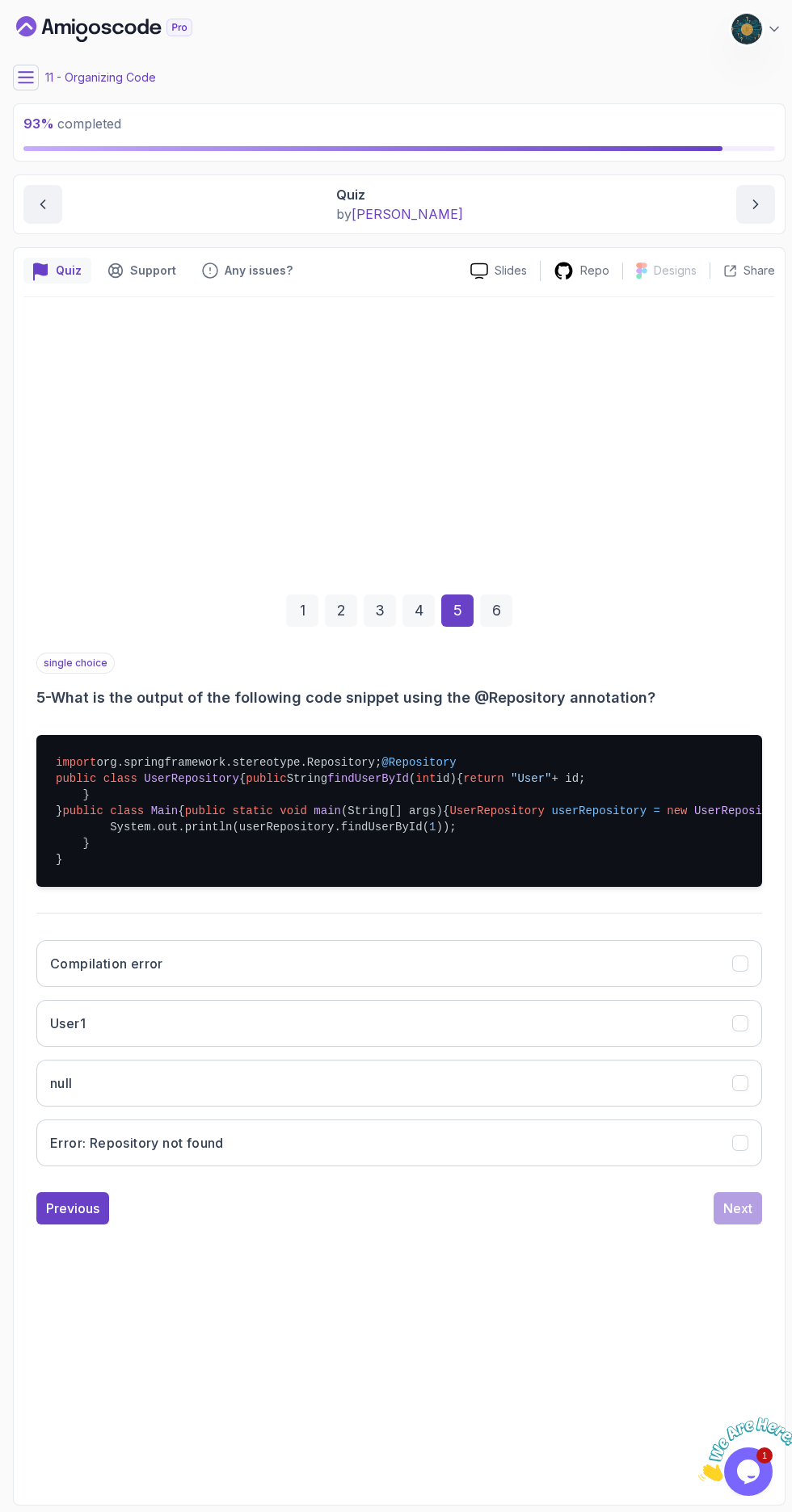
click at [734, 1031] on icon "User1" at bounding box center [741, 1023] width 15 height 15
click at [742, 1218] on div "Next" at bounding box center [737, 1208] width 29 height 20
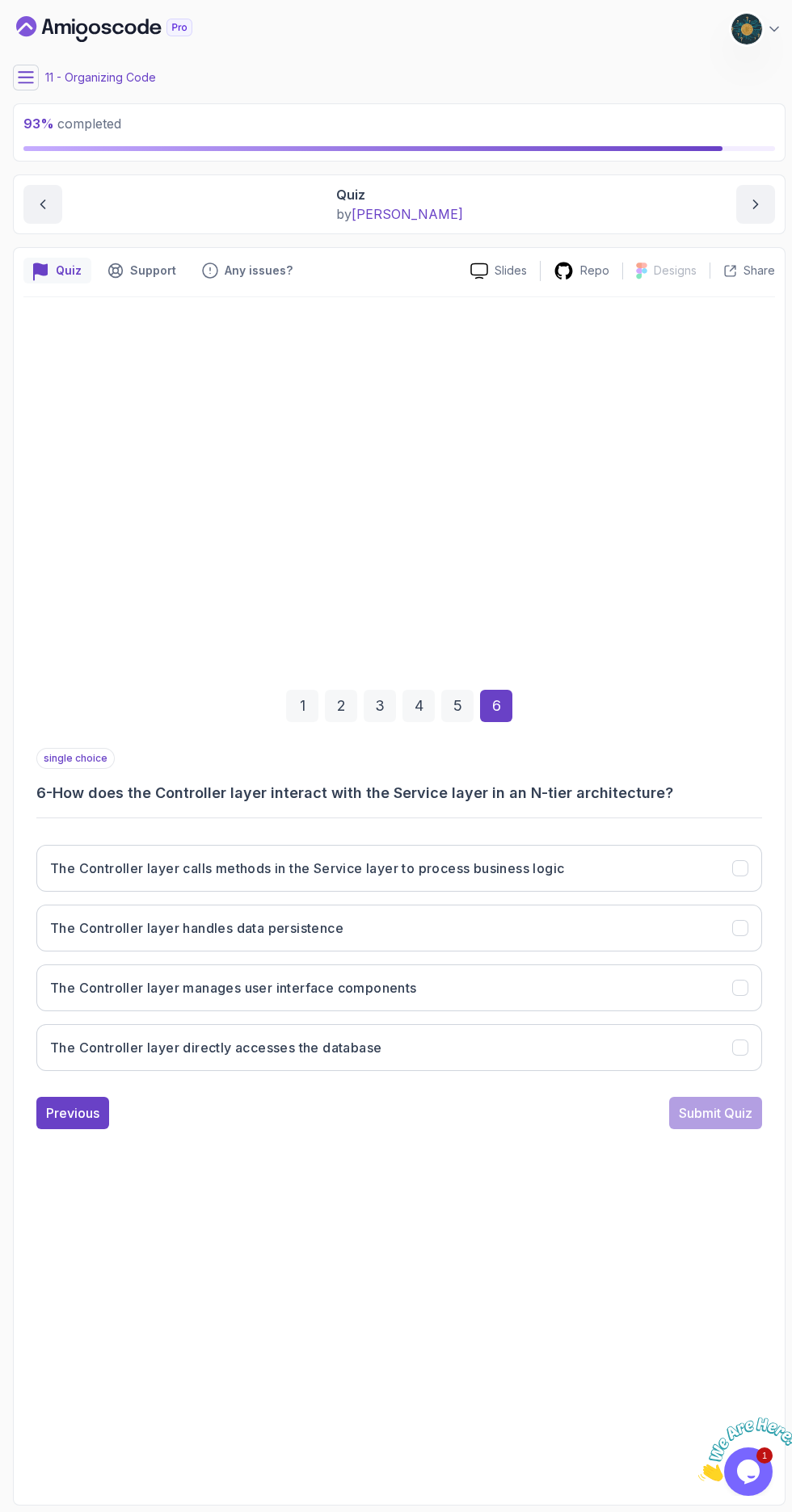
click at [717, 892] on button "The Controller layer calls methods in the Service layer to process business log…" at bounding box center [399, 868] width 726 height 47
click at [734, 1122] on div "Submit Quiz" at bounding box center [715, 1113] width 74 height 20
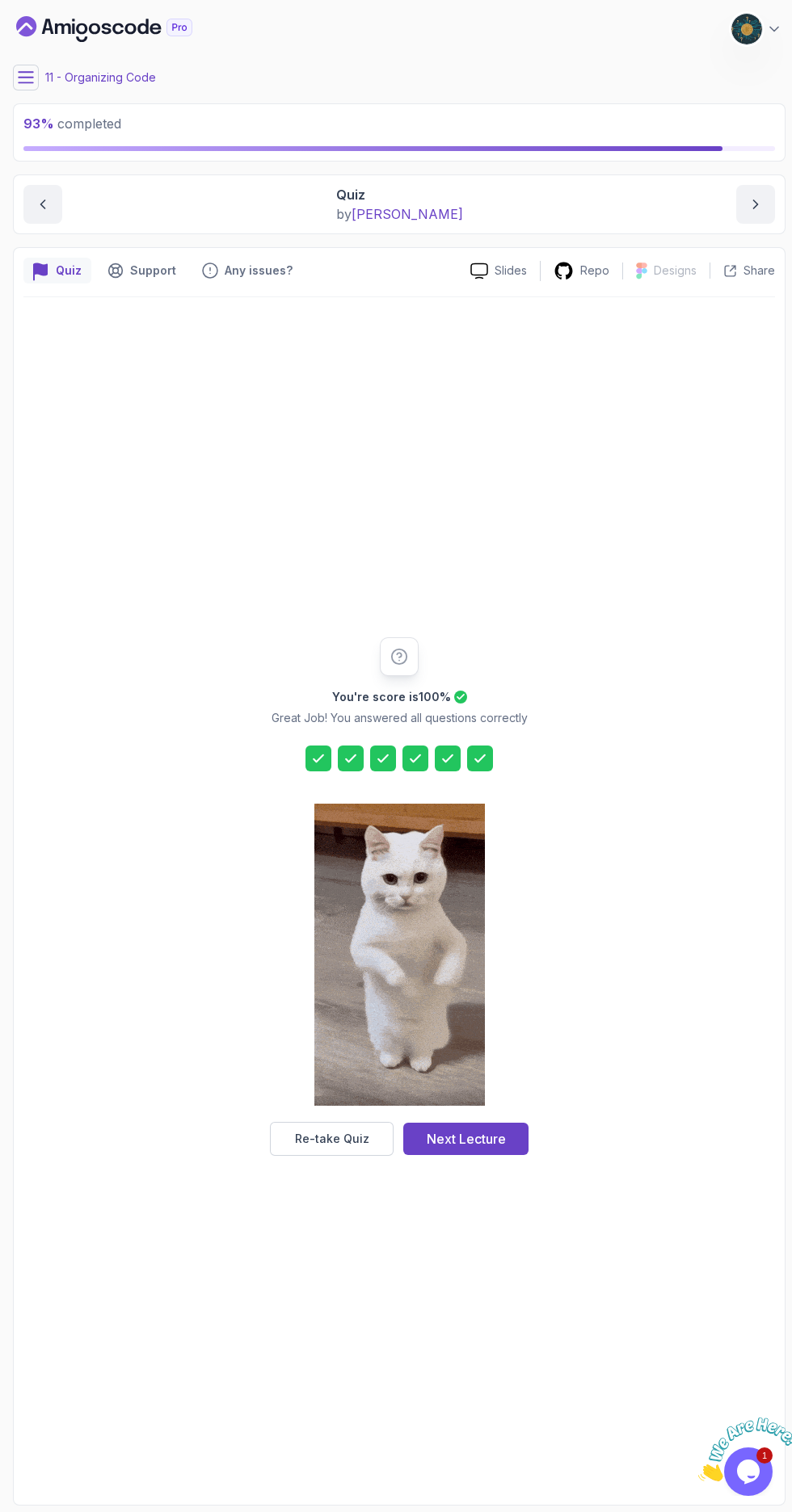
click at [509, 1155] on button "Next Lecture" at bounding box center [466, 1138] width 125 height 33
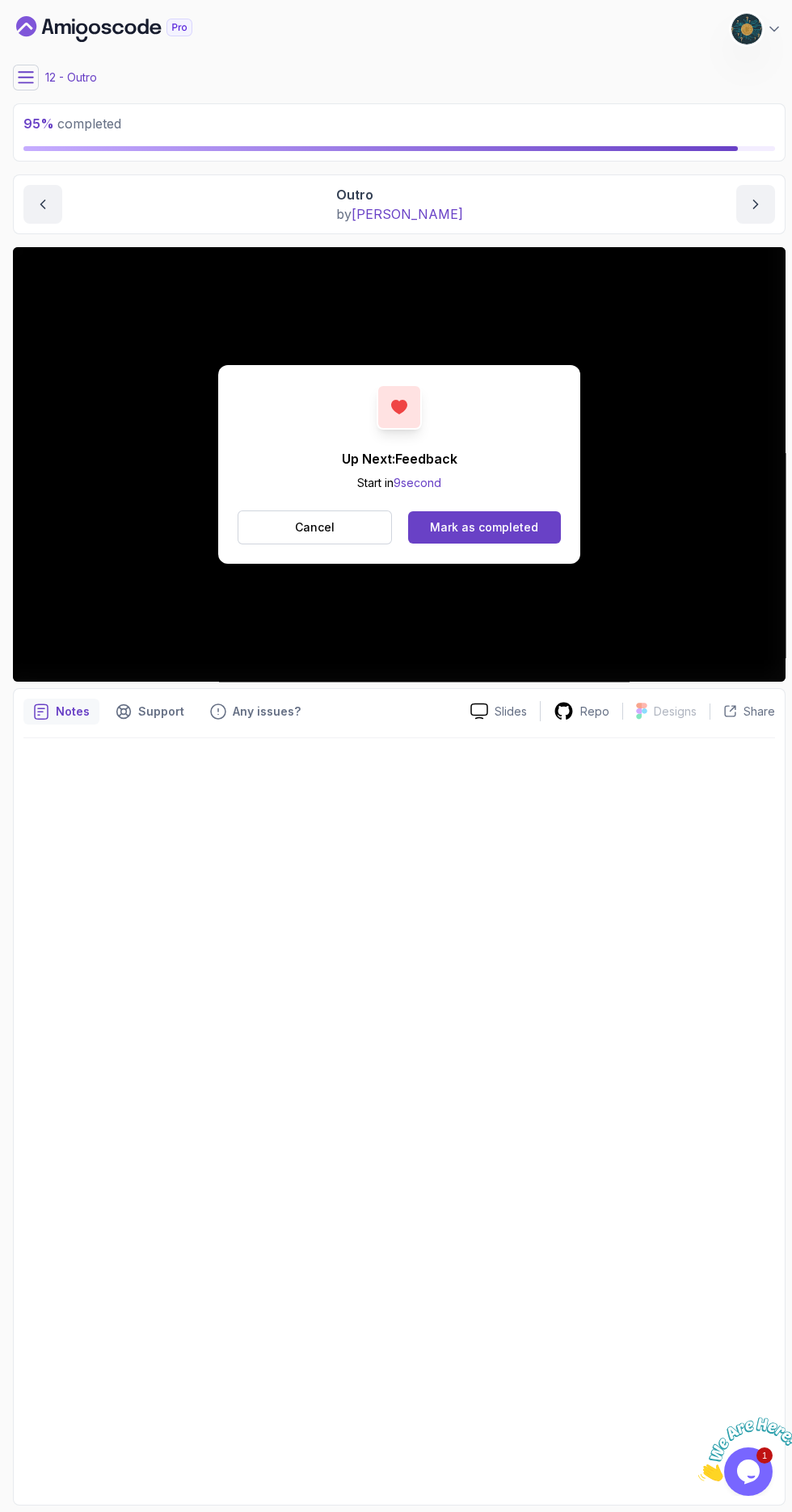
click at [515, 521] on div "Mark as completed" at bounding box center [484, 527] width 108 height 16
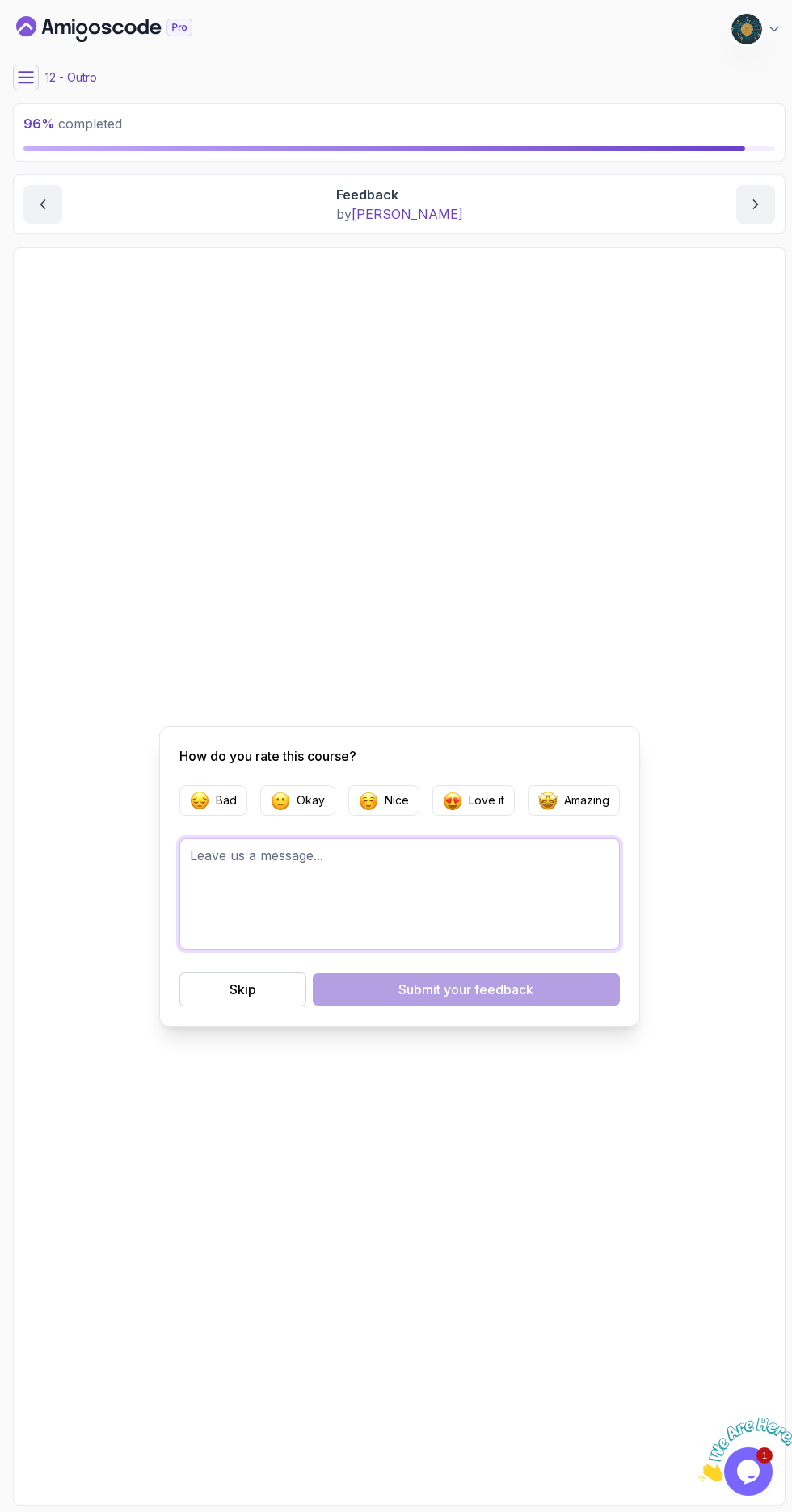
click at [384, 921] on textarea at bounding box center [399, 893] width 440 height 111
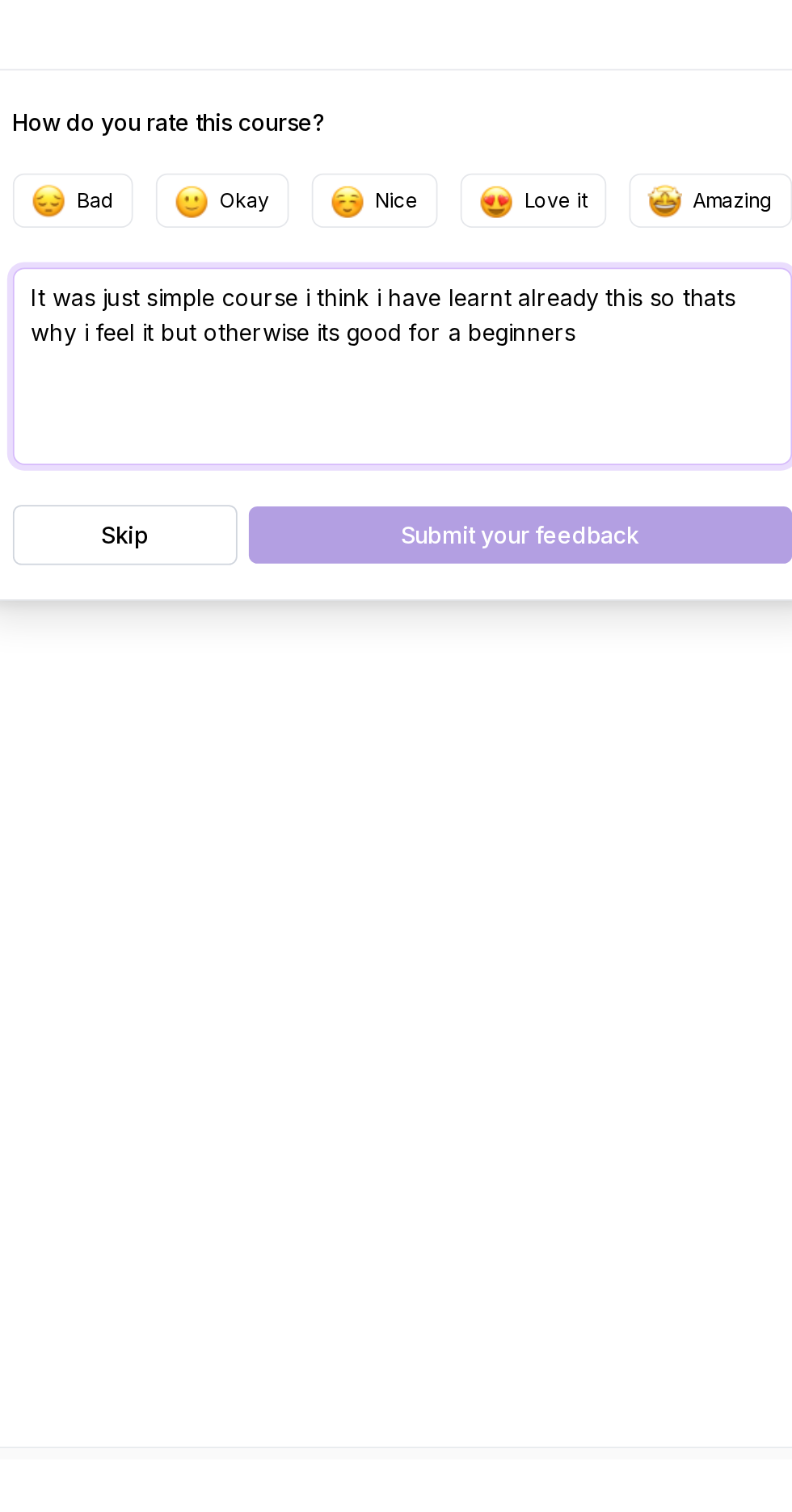
type textarea "It was just simple course i think i have learnt already this so thats why i fee…"
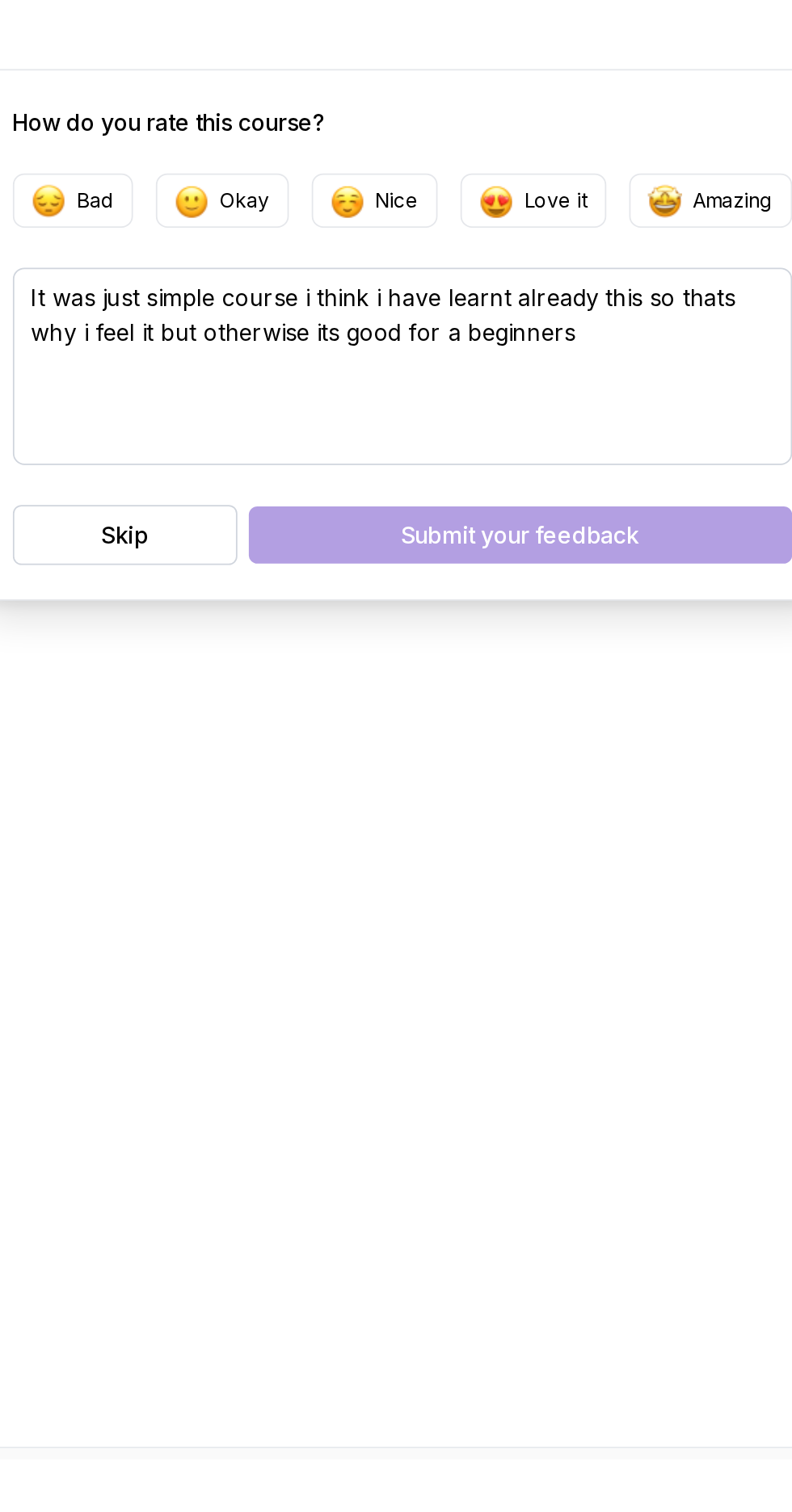
click at [552, 1157] on div "How do you rate this course? Bad Okay Nice Love it Amazing It was just simple c…" at bounding box center [399, 877] width 752 height 1237
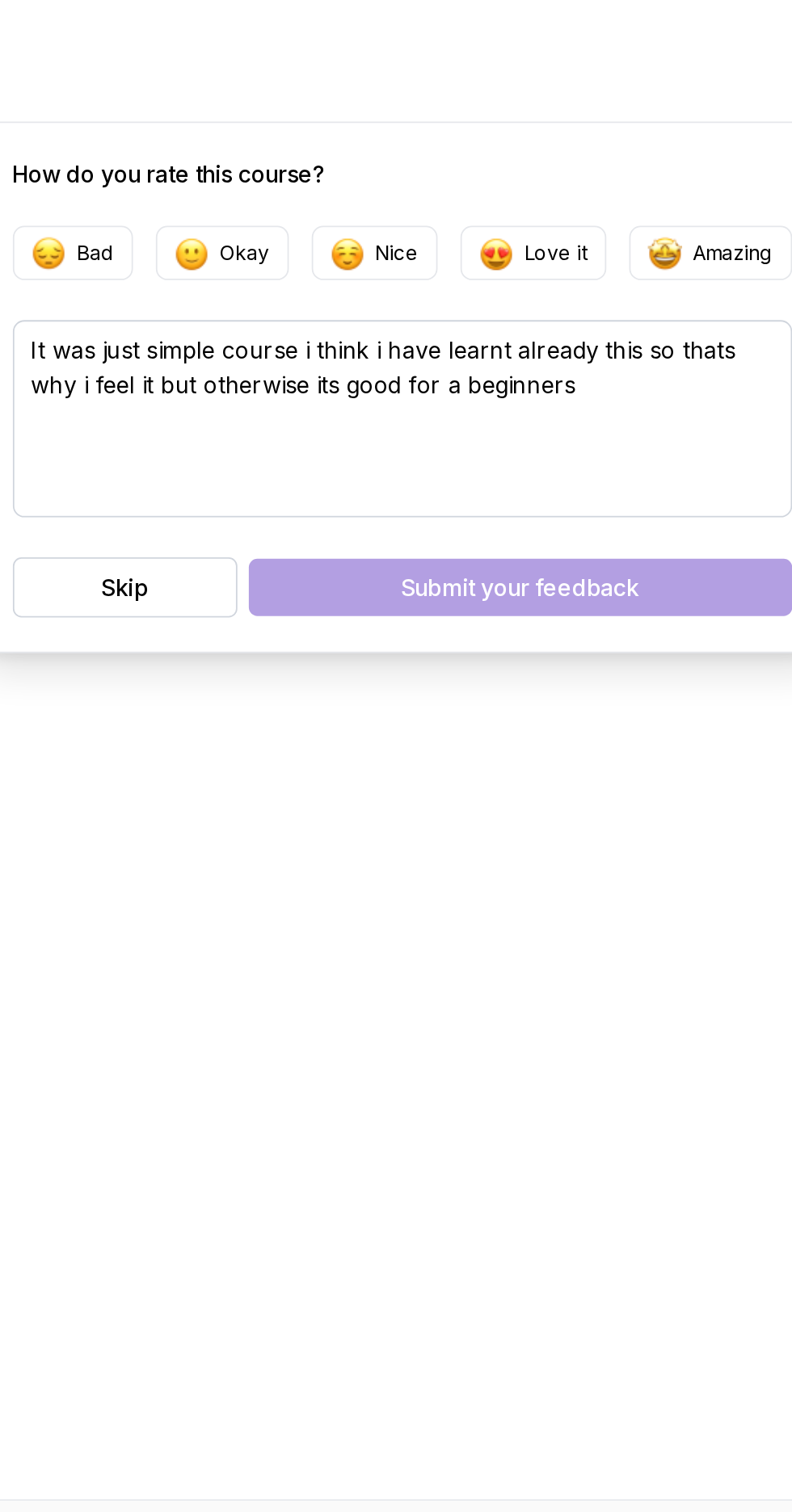
click at [370, 810] on img "button" at bounding box center [368, 800] width 20 height 20
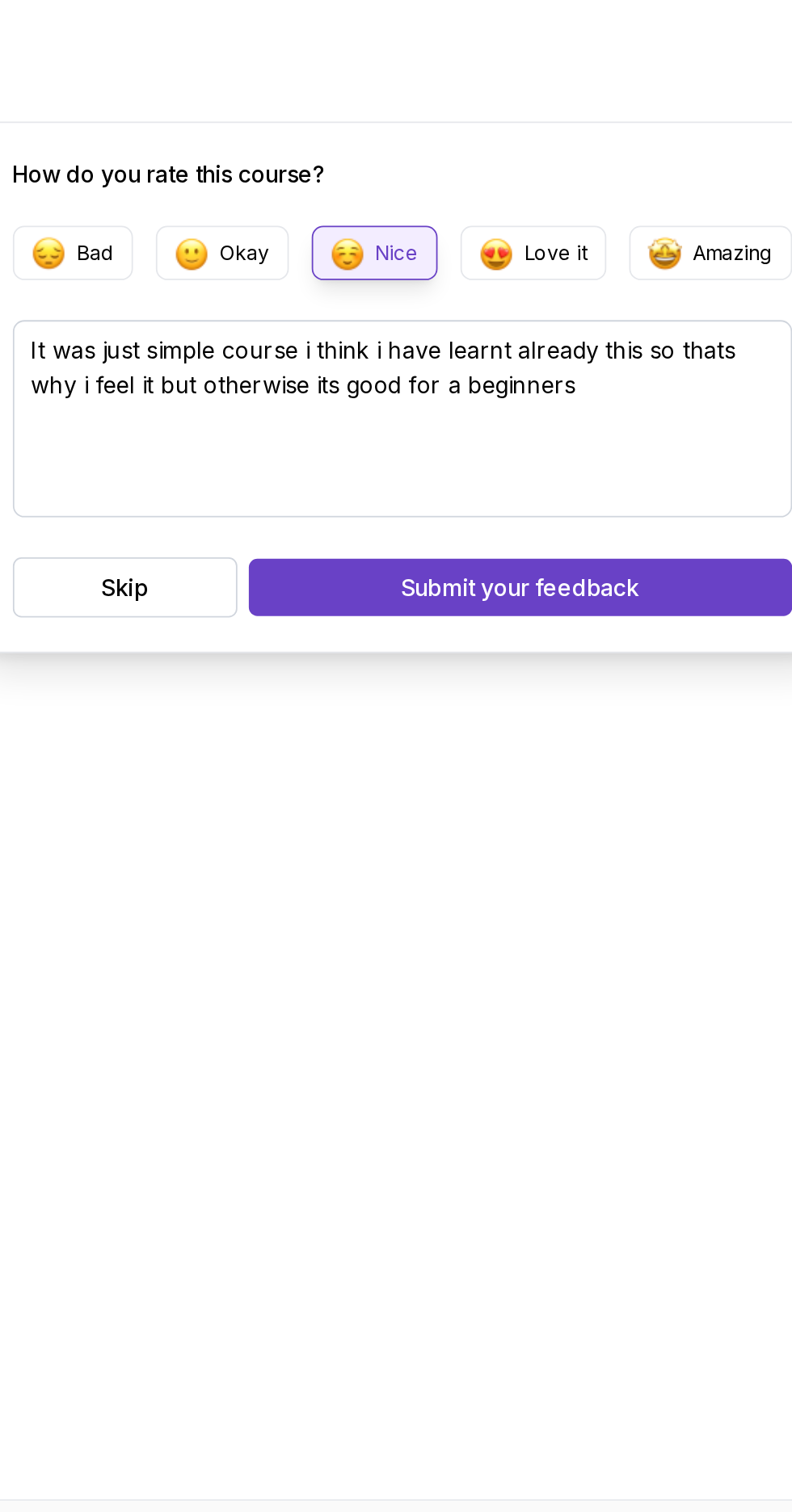
click at [555, 1006] on button "Submit your feedback" at bounding box center [466, 989] width 307 height 33
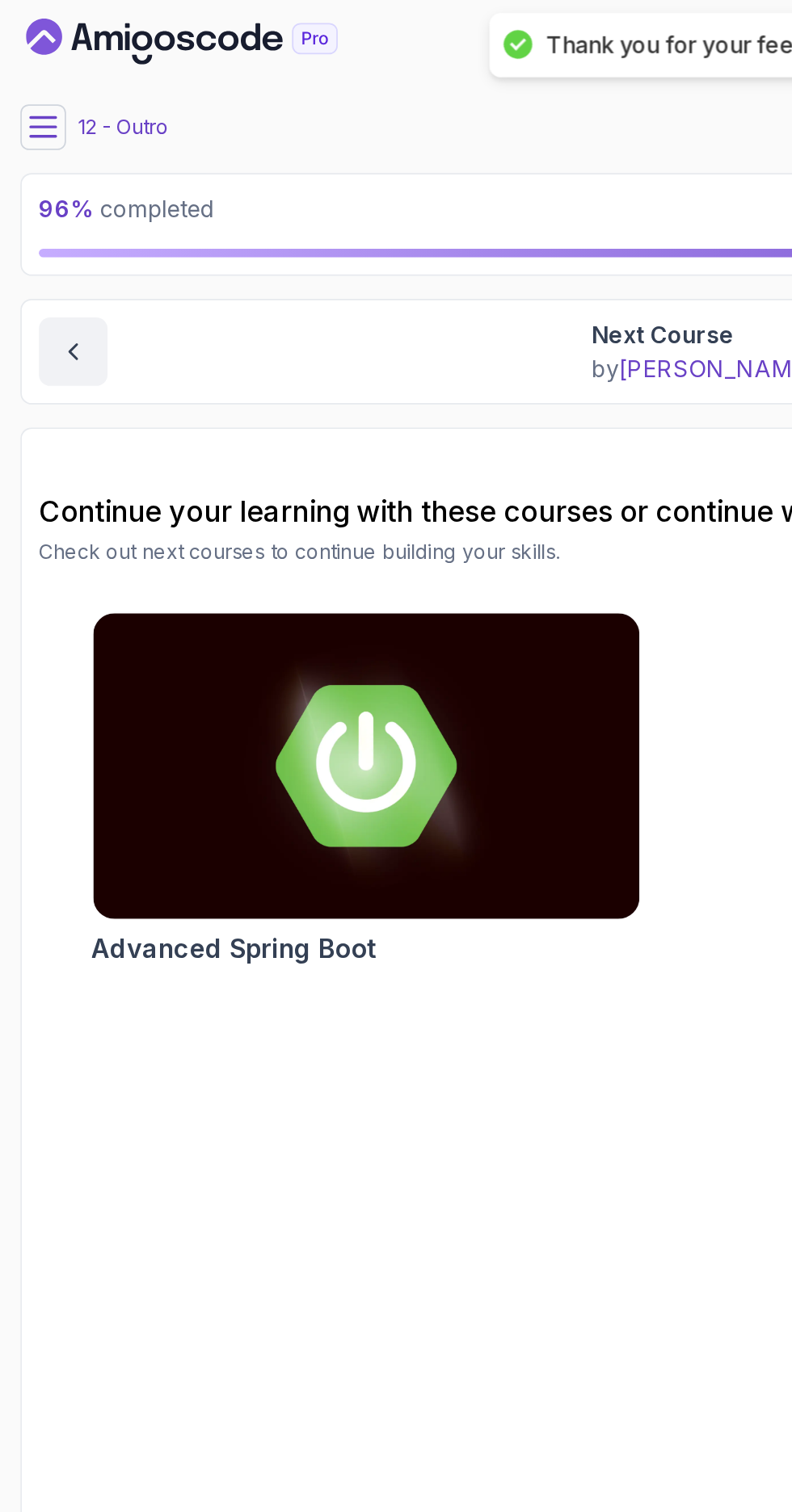
scroll to position [1, 0]
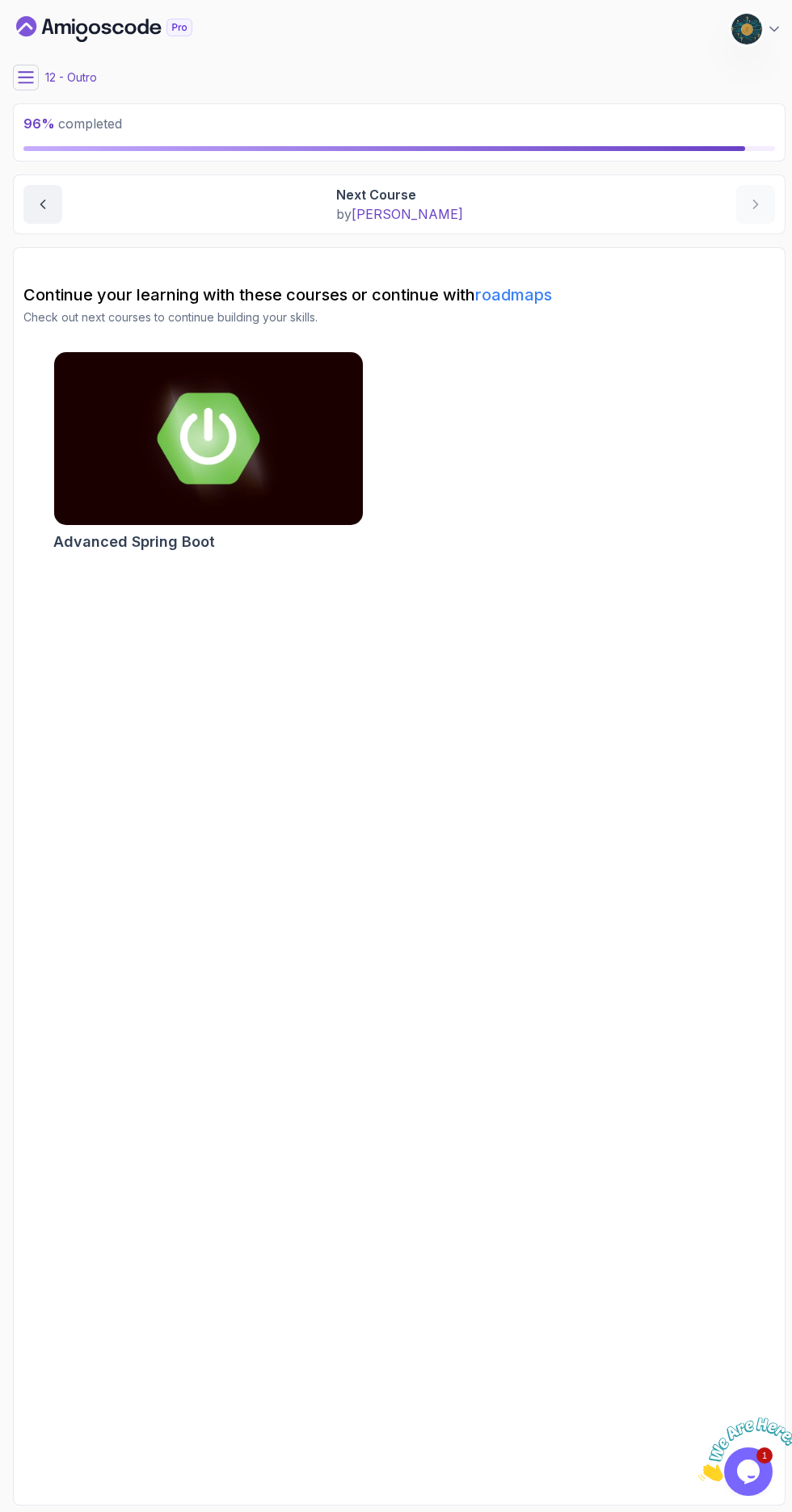
click at [31, 75] on icon at bounding box center [26, 77] width 15 height 10
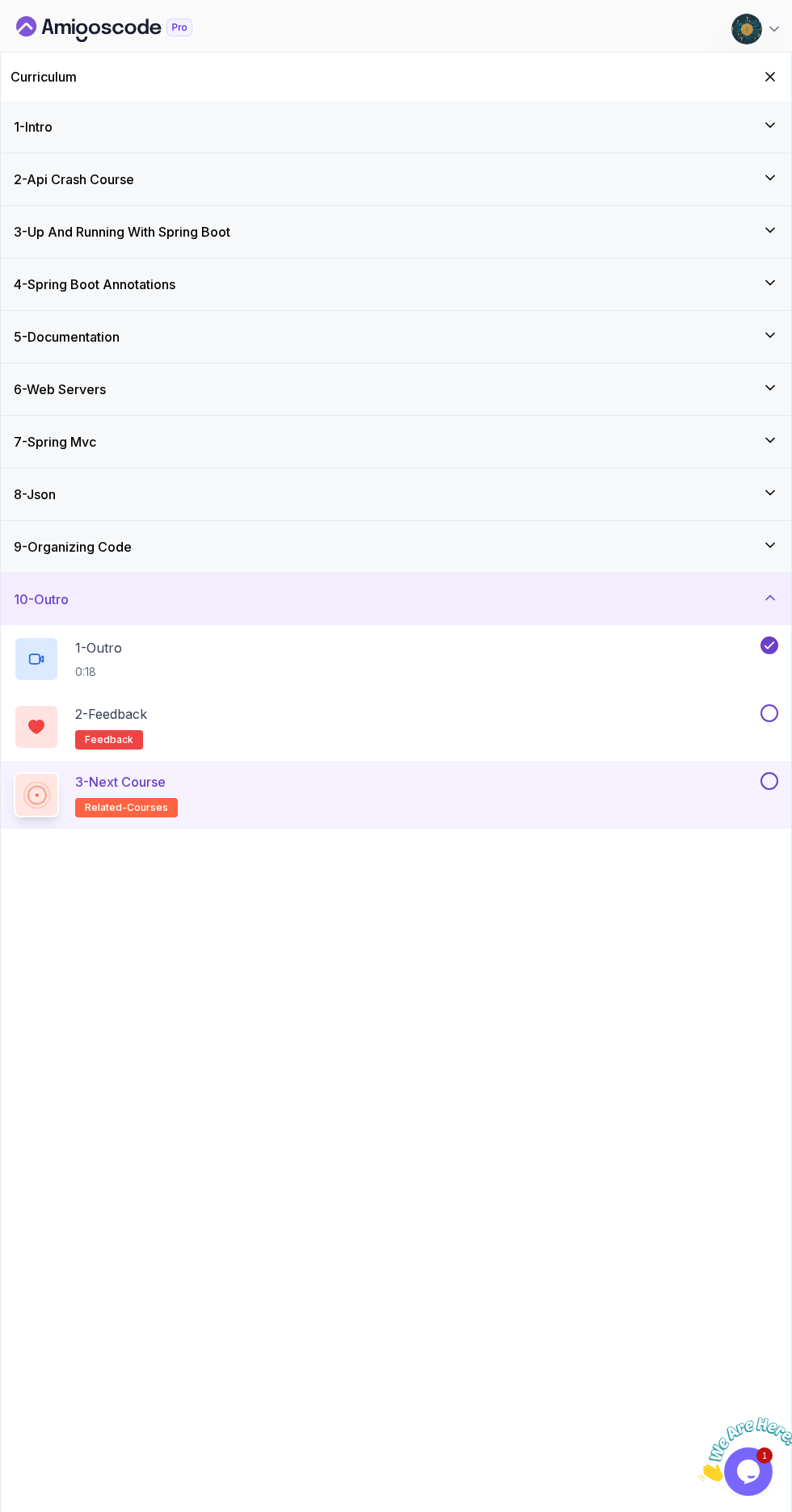
click at [764, 717] on button at bounding box center [769, 713] width 18 height 18
click at [770, 778] on button at bounding box center [769, 780] width 18 height 18
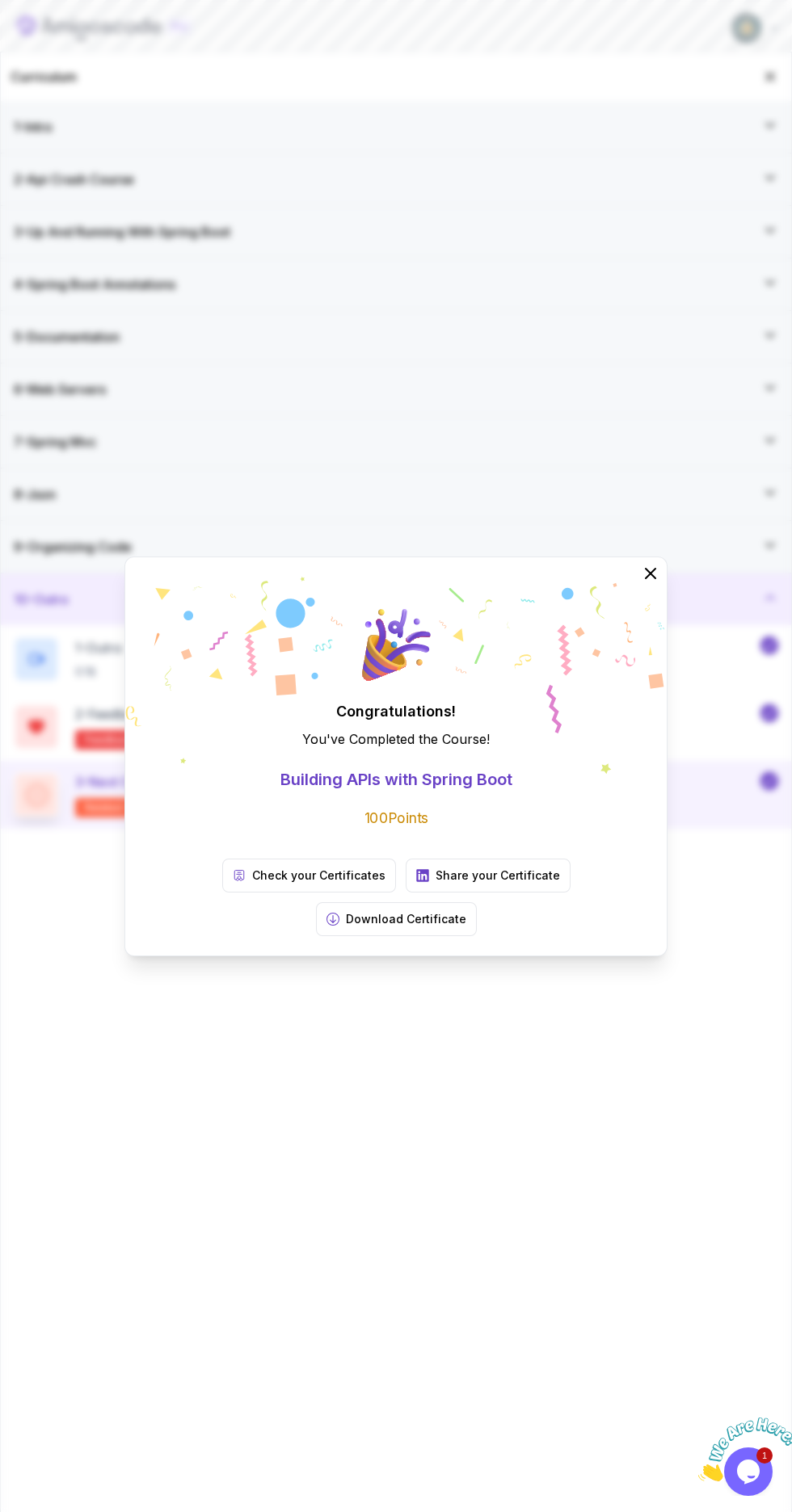
click at [467, 911] on p "Download Certificate" at bounding box center [406, 919] width 121 height 16
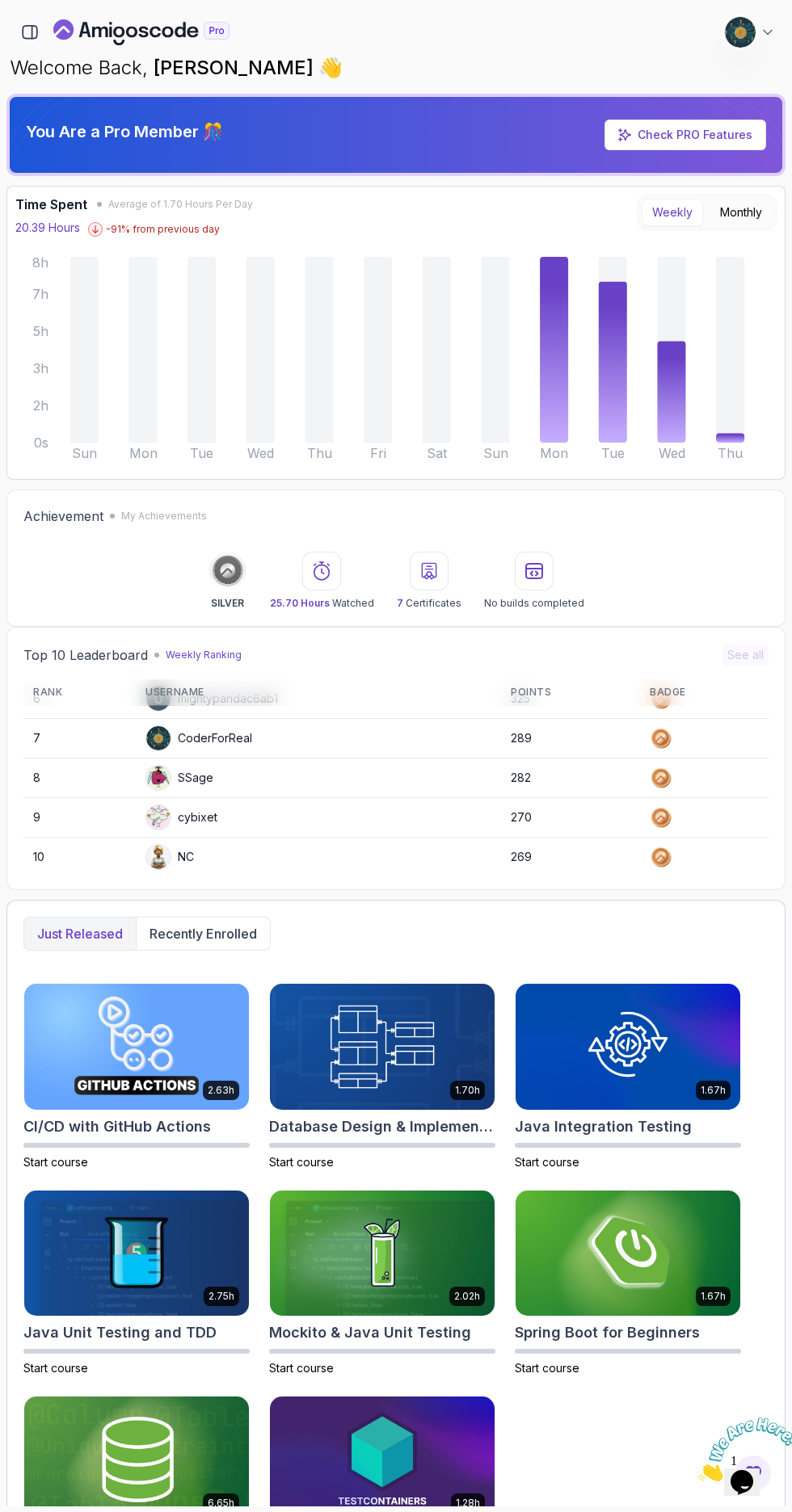
scroll to position [228, 0]
click at [38, 27] on button "button" at bounding box center [29, 32] width 27 height 27
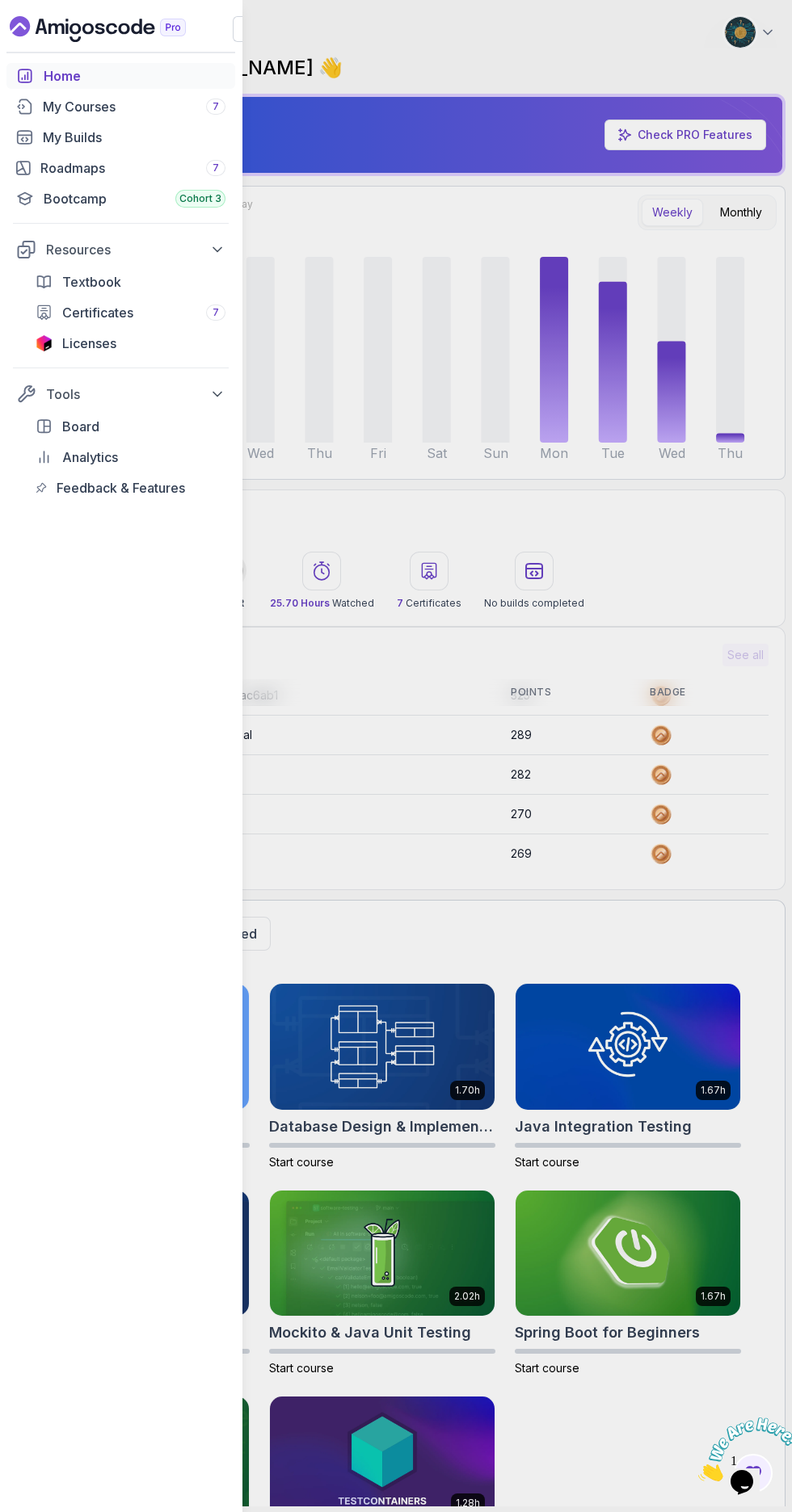
click at [45, 105] on div "My Courses 7" at bounding box center [134, 107] width 182 height 20
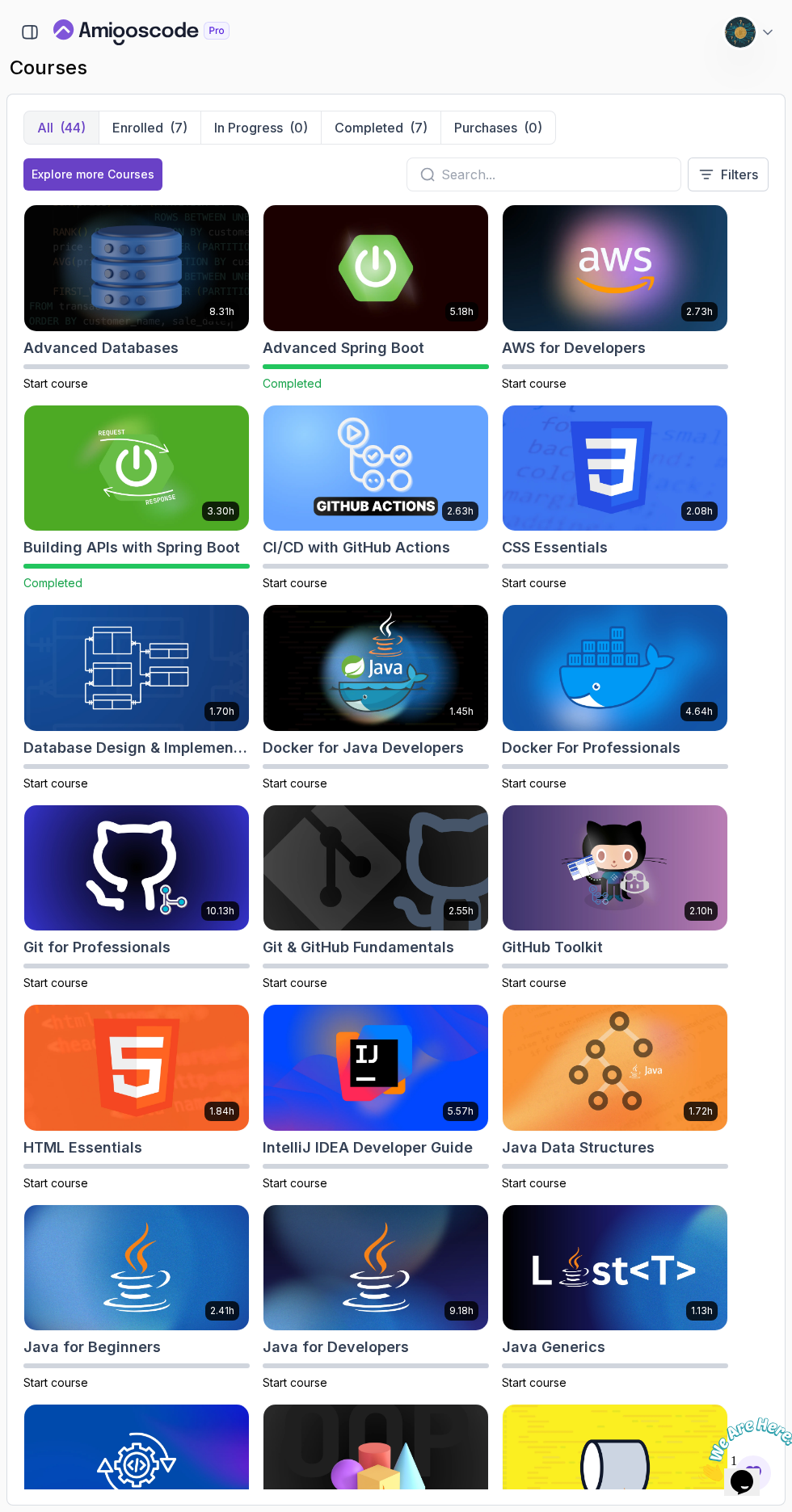
click at [579, 176] on input "text" at bounding box center [554, 174] width 226 height 20
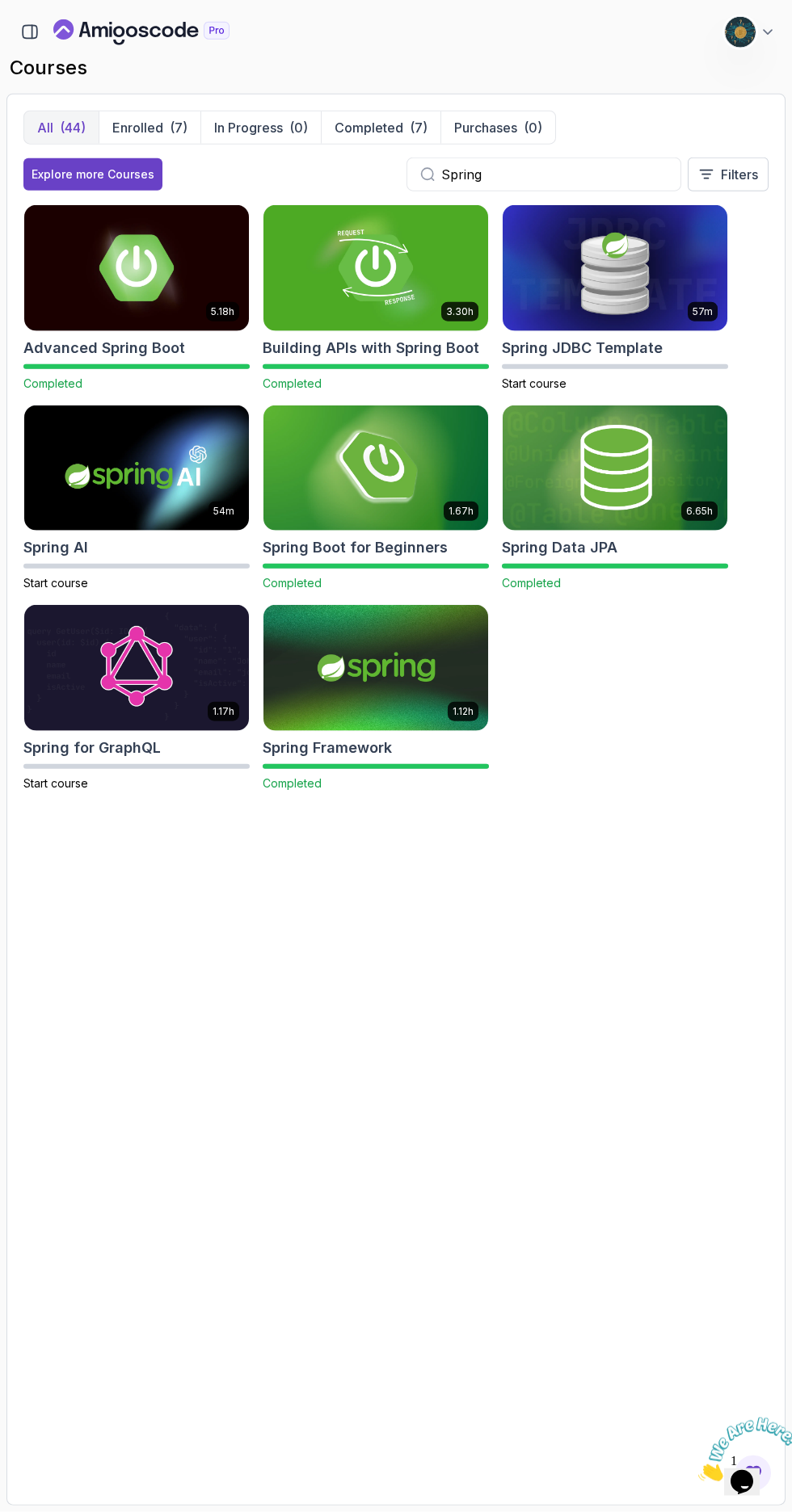
type input "Spring"
click at [691, 700] on div "5.18h Advanced Spring Boot Completed 3.30h Building APIs with Spring Boot Compl…" at bounding box center [396, 507] width 745 height 606
click at [634, 355] on h2 "Spring JDBC Template" at bounding box center [583, 348] width 161 height 22
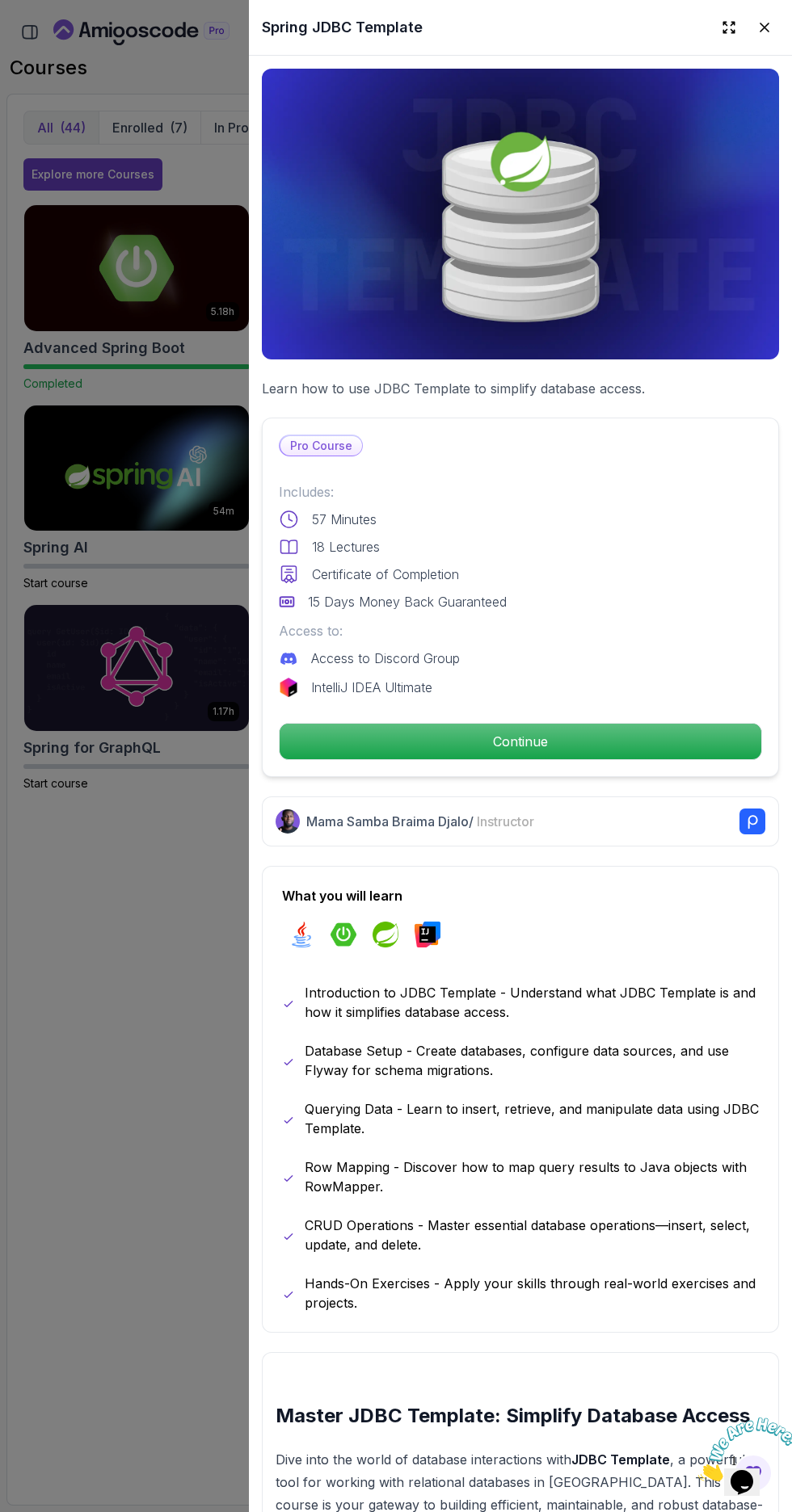
click at [661, 745] on p "Continue" at bounding box center [520, 741] width 482 height 36
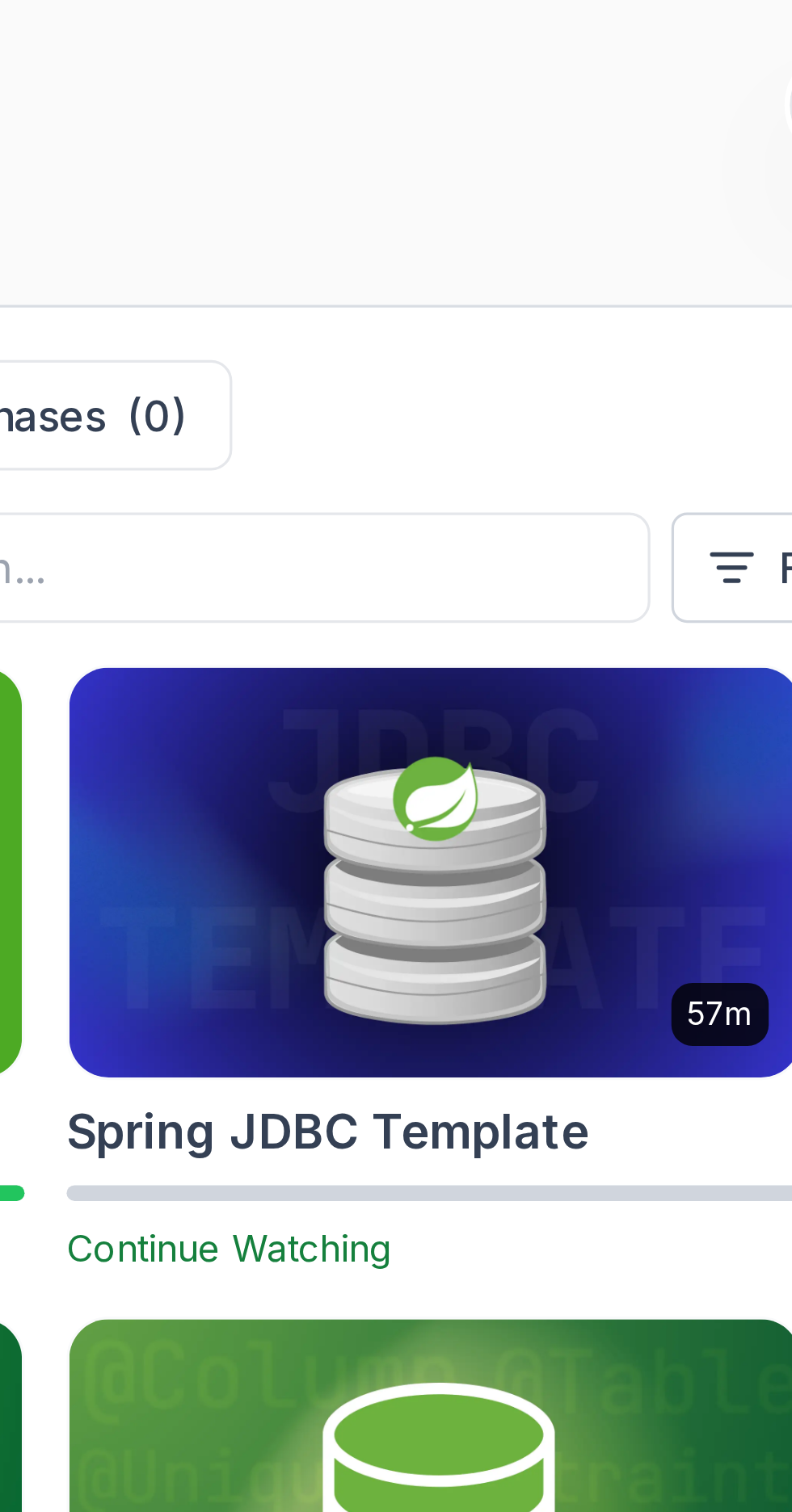
click at [616, 342] on h2 "Spring JDBC Template" at bounding box center [583, 348] width 161 height 22
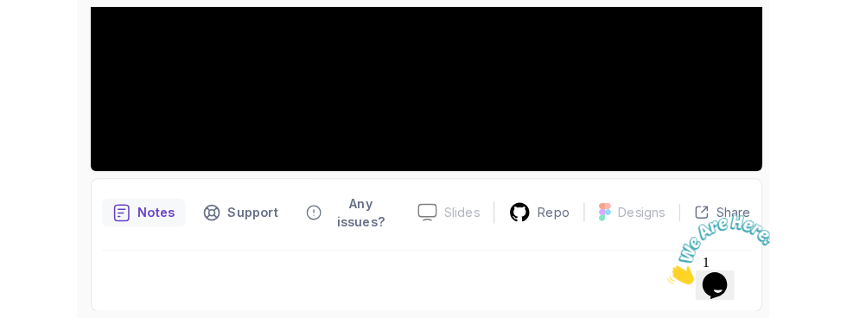
scroll to position [474, 0]
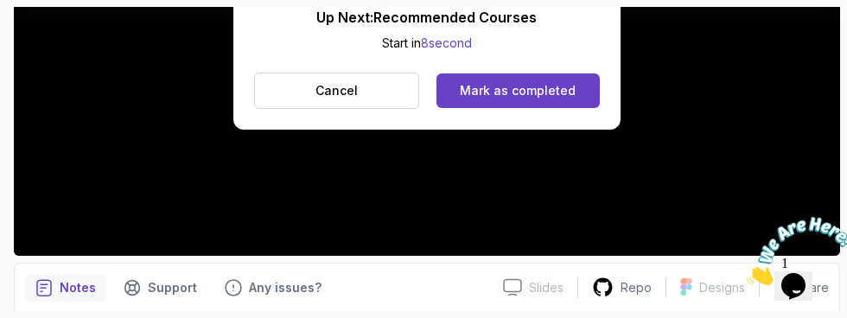
click at [563, 88] on div "Mark as completed" at bounding box center [518, 90] width 116 height 17
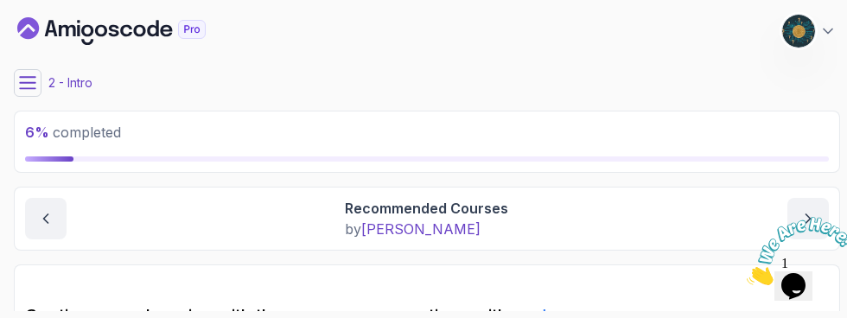
click at [18, 81] on button at bounding box center [28, 83] width 28 height 28
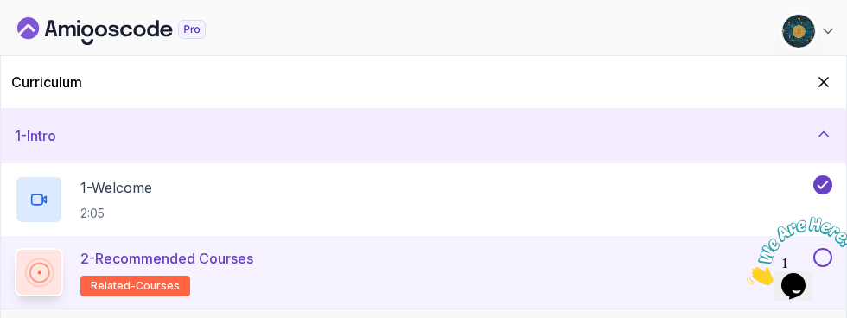
scroll to position [40, 0]
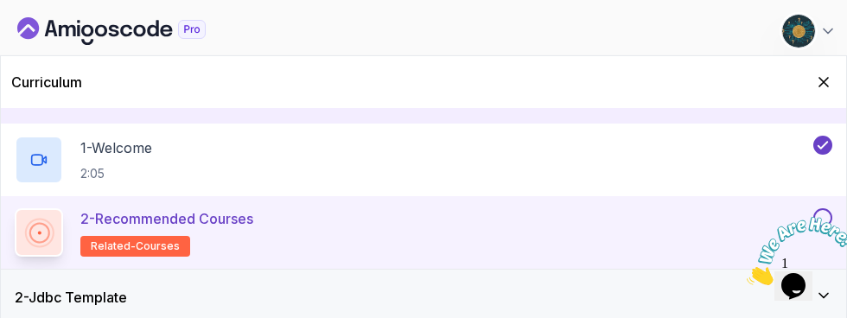
click at [822, 217] on button at bounding box center [822, 217] width 19 height 19
click at [146, 302] on div "2 - Jdbc Template" at bounding box center [424, 297] width 818 height 21
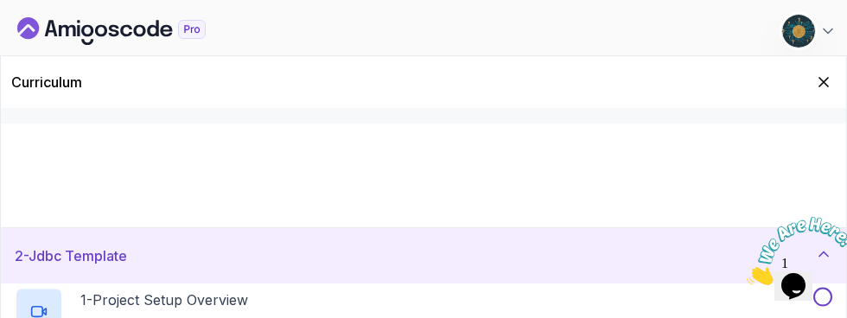
scroll to position [0, 0]
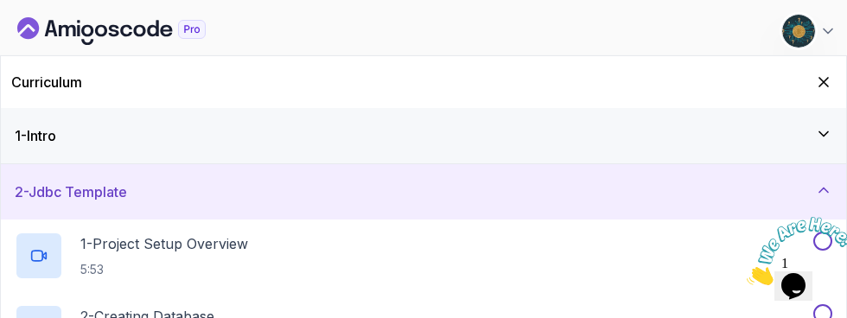
click at [142, 258] on h2 "1 - Project Setup Overview 5:53" at bounding box center [164, 255] width 168 height 45
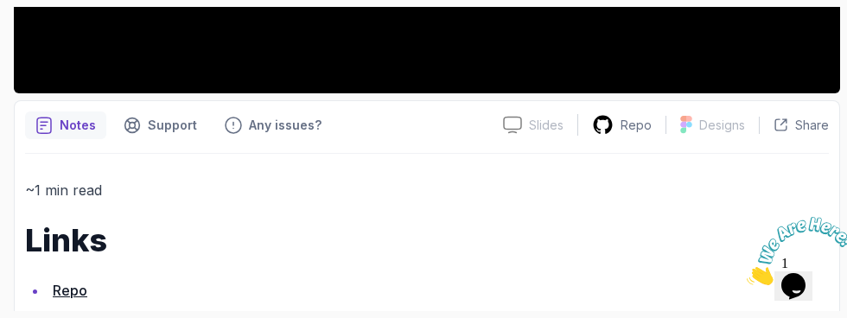
scroll to position [643, 0]
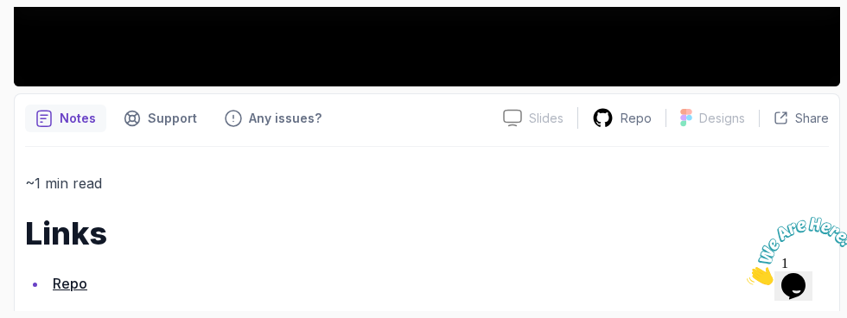
click at [188, 110] on p "Support" at bounding box center [172, 118] width 49 height 17
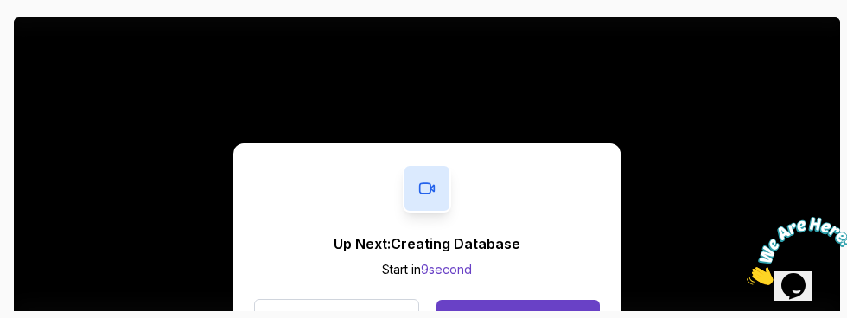
scroll to position [366, 0]
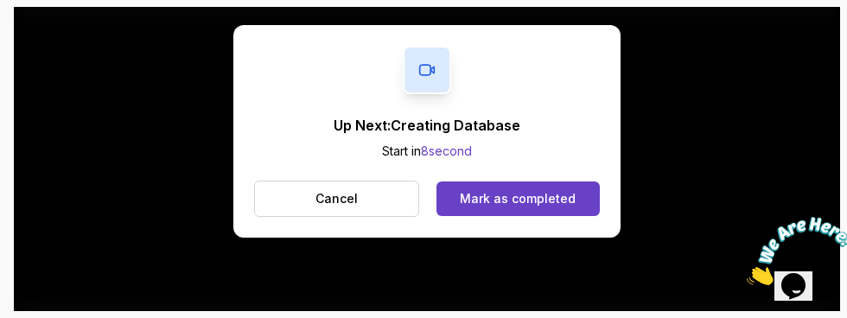
click at [573, 197] on button "Mark as completed" at bounding box center [517, 198] width 163 height 35
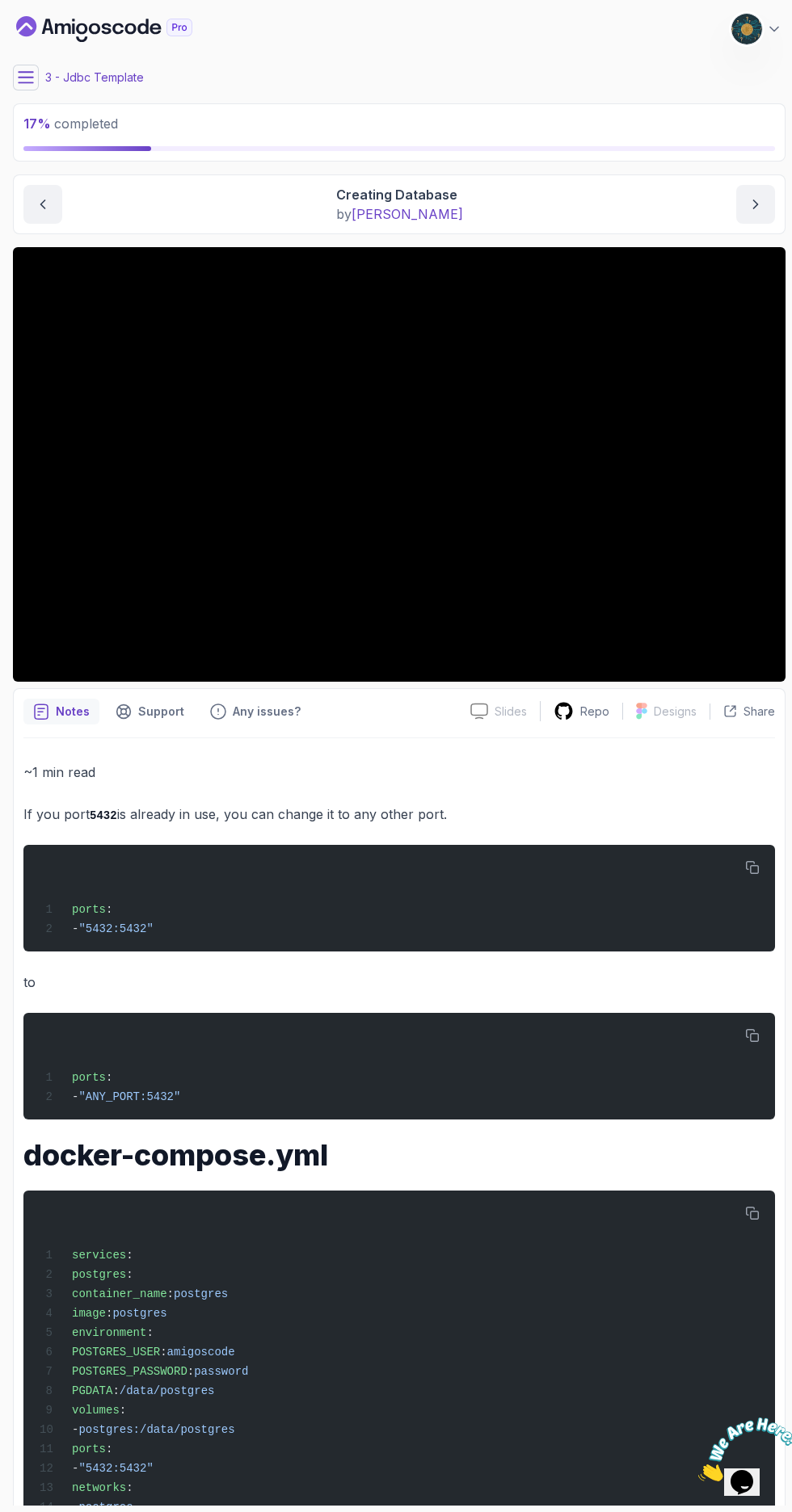
click at [27, 77] on icon at bounding box center [26, 77] width 15 height 10
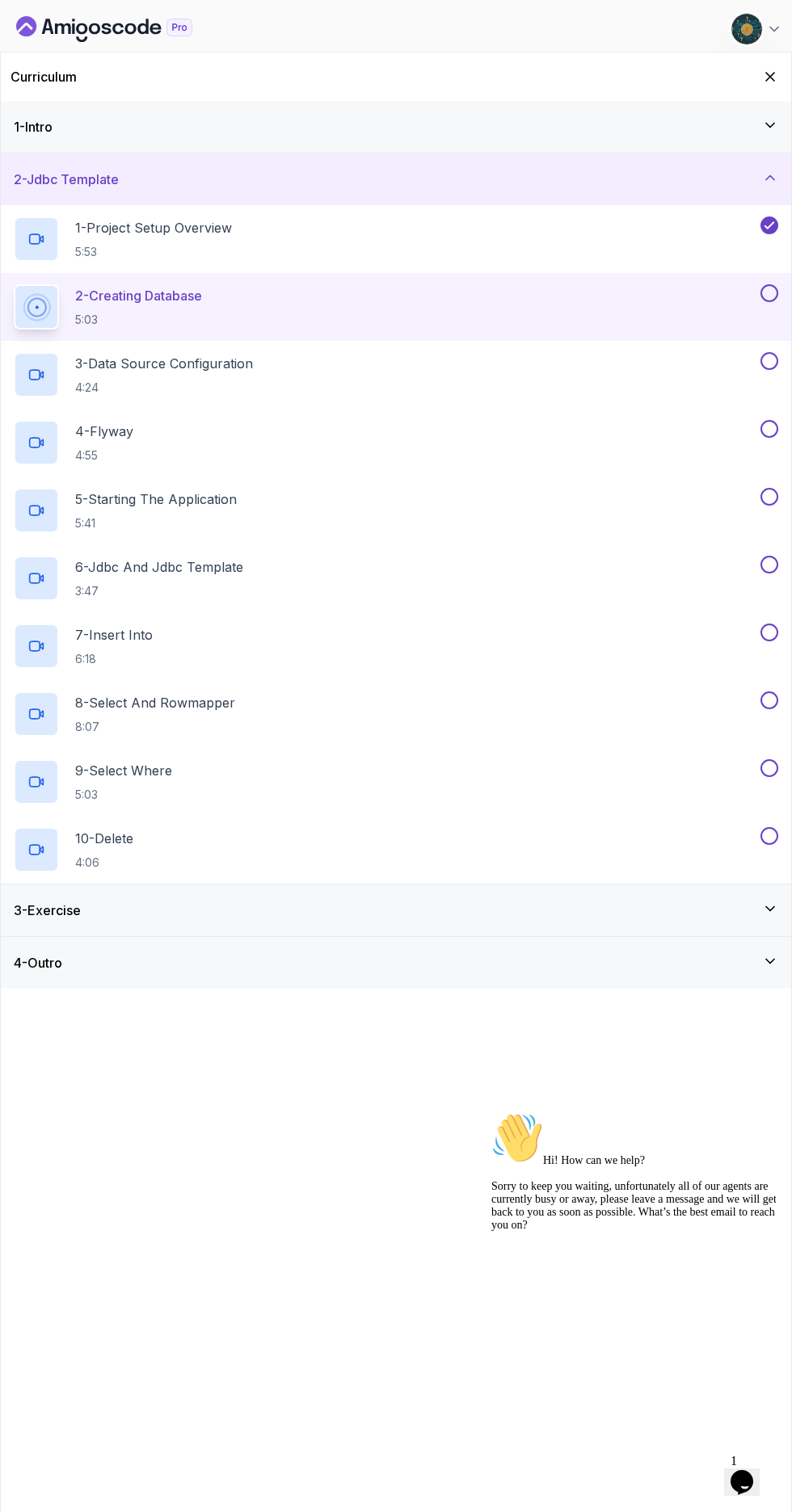
click at [106, 28] on icon "Dashboard" at bounding box center [107, 29] width 9 height 11
